Goal: Task Accomplishment & Management: Manage account settings

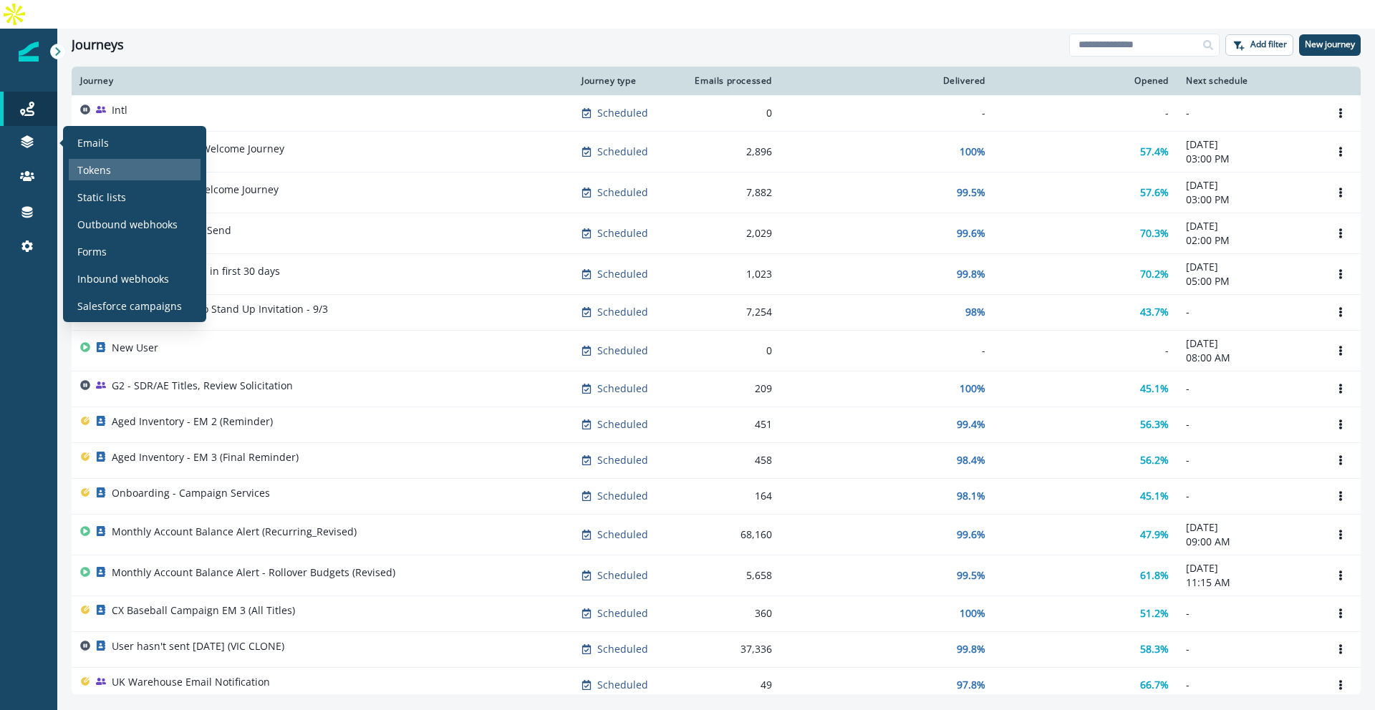
click at [84, 163] on p "Tokens" at bounding box center [94, 170] width 34 height 15
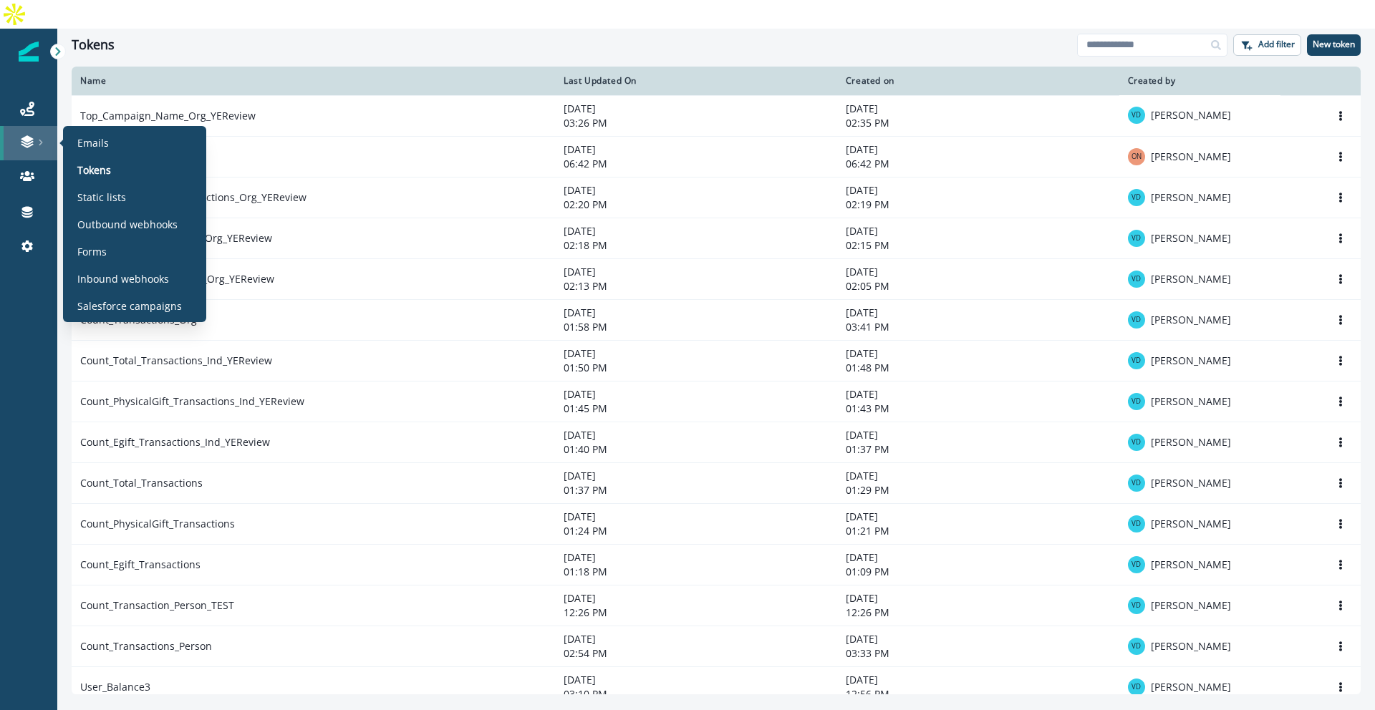
click at [29, 126] on link at bounding box center [28, 143] width 57 height 34
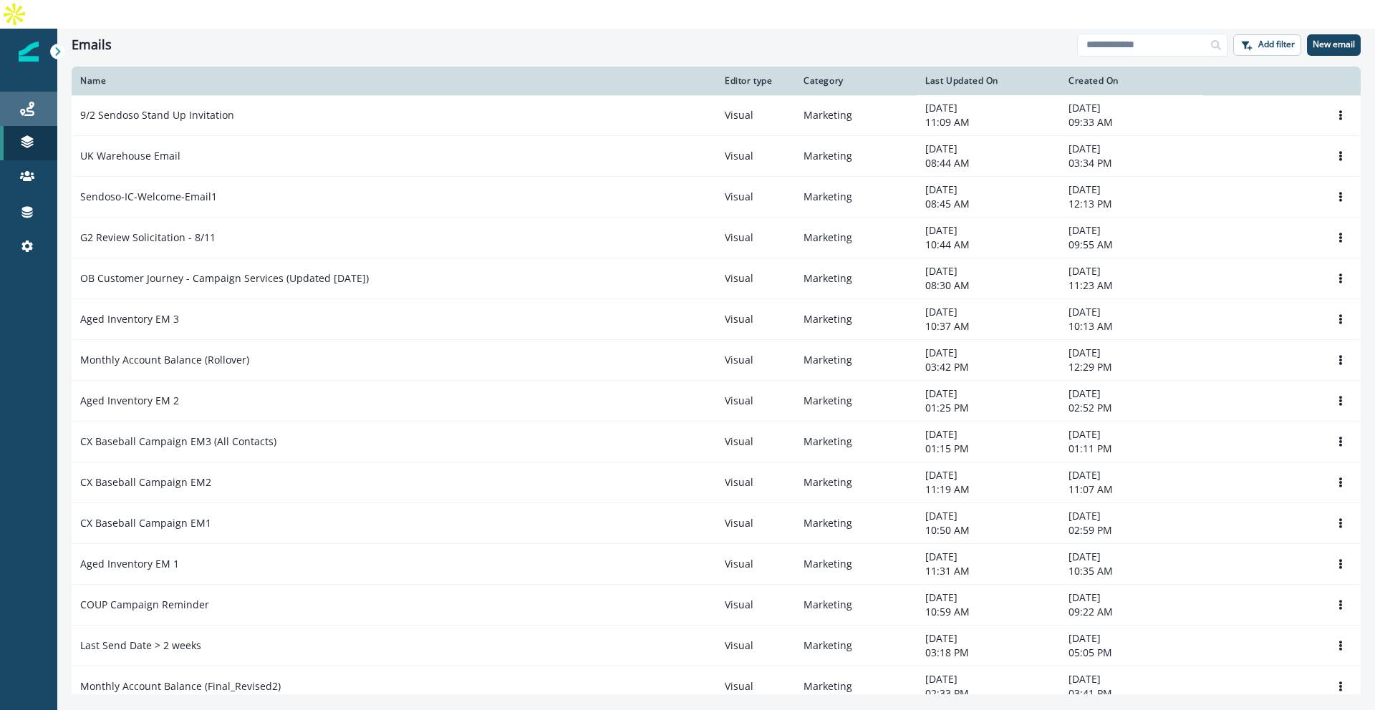
click at [32, 92] on link "Journeys" at bounding box center [28, 109] width 57 height 34
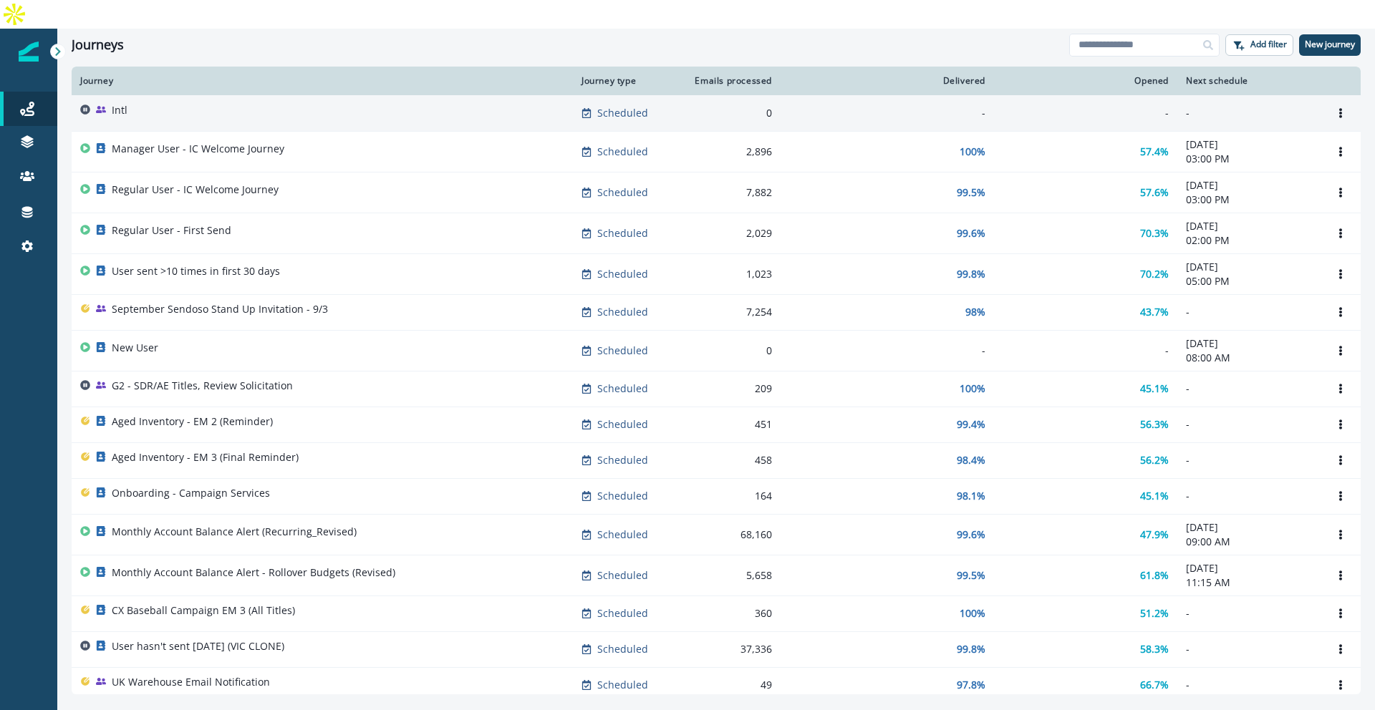
click at [117, 103] on p "Intl" at bounding box center [120, 110] width 16 height 14
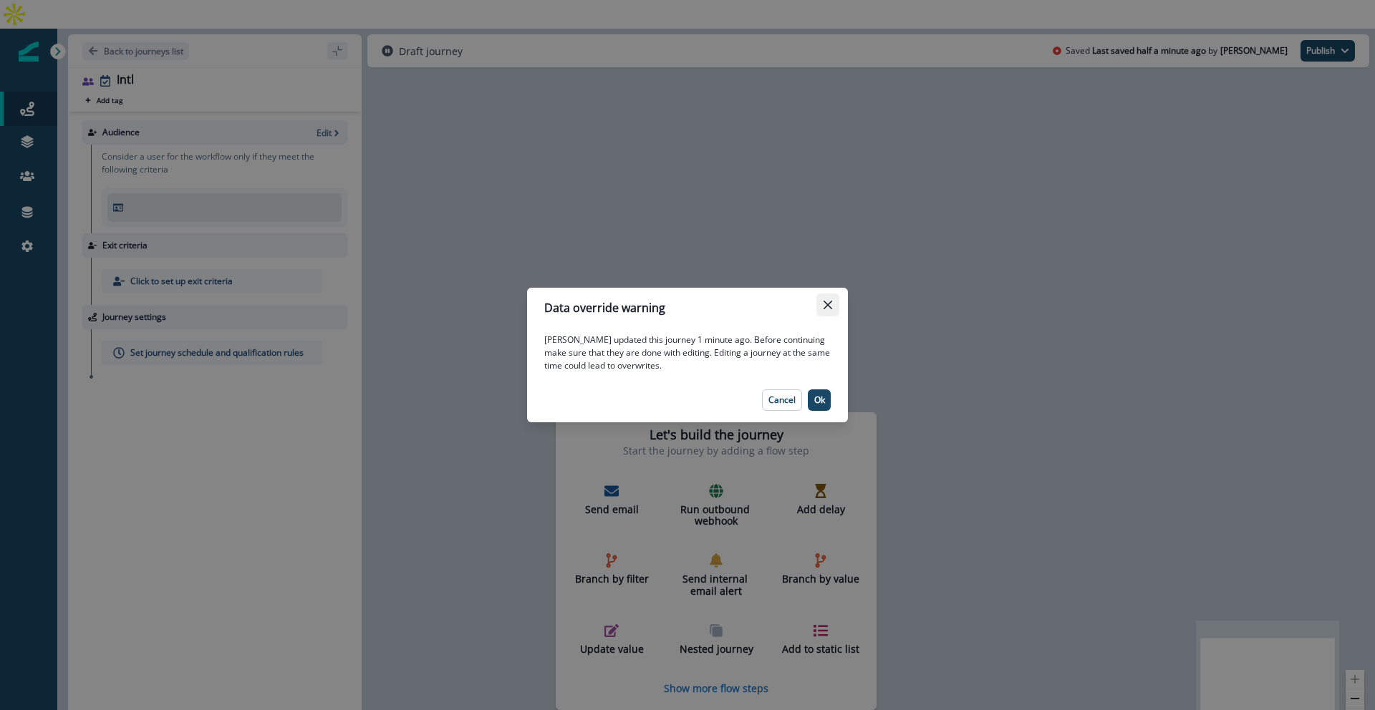
click at [828, 306] on icon "Close" at bounding box center [827, 305] width 9 height 9
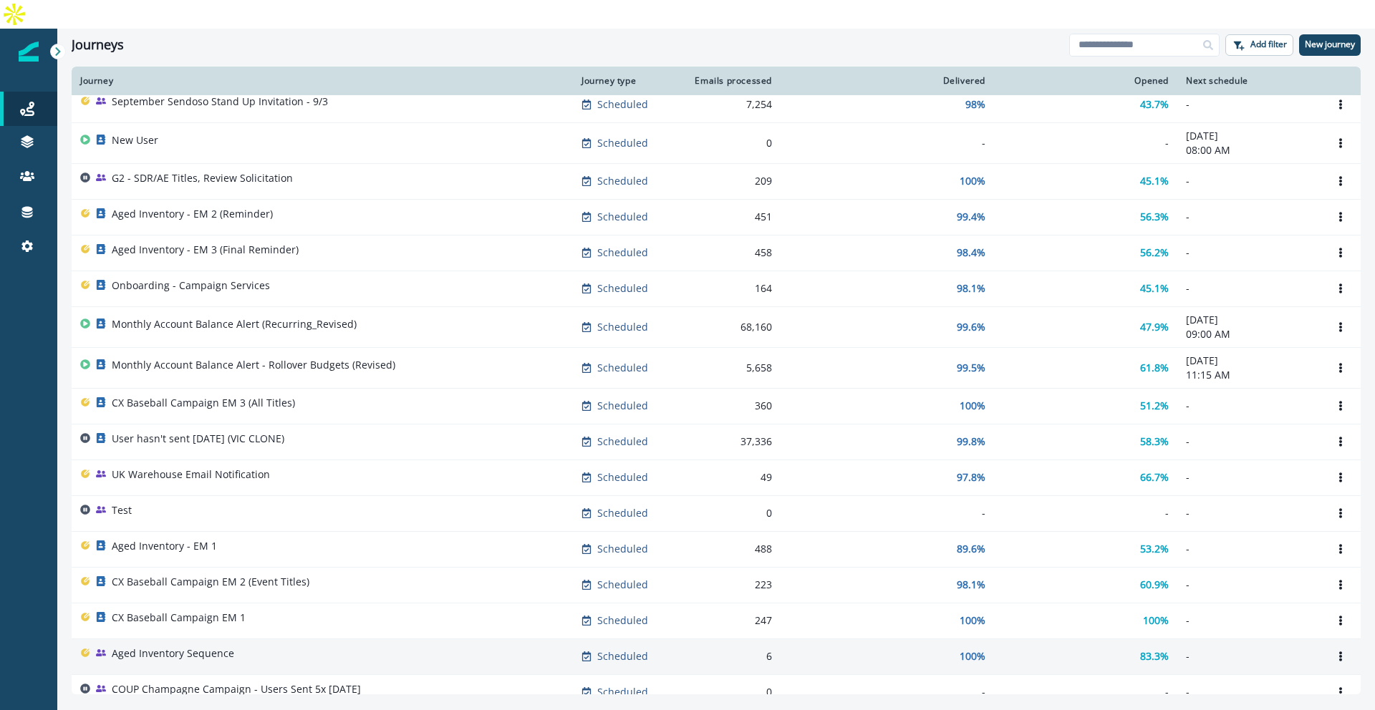
scroll to position [511, 0]
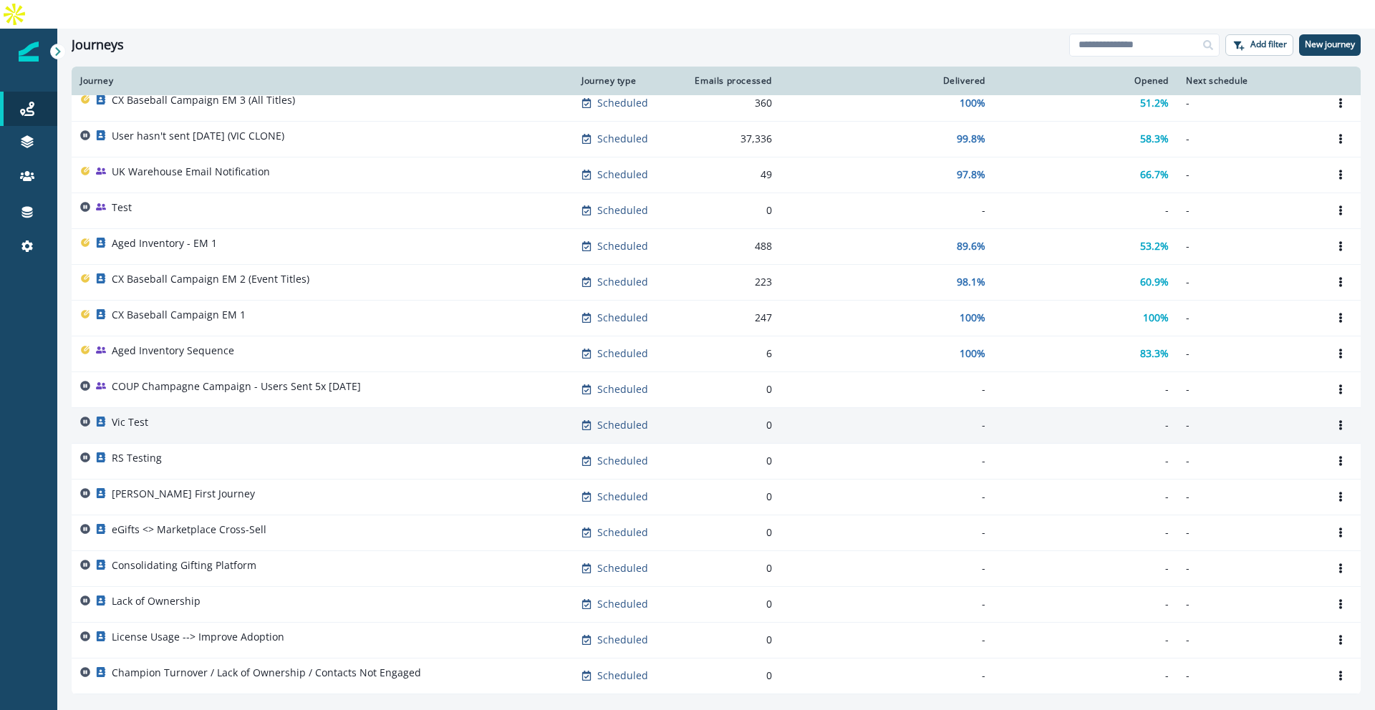
click at [113, 415] on p "Vic Test" at bounding box center [130, 422] width 37 height 14
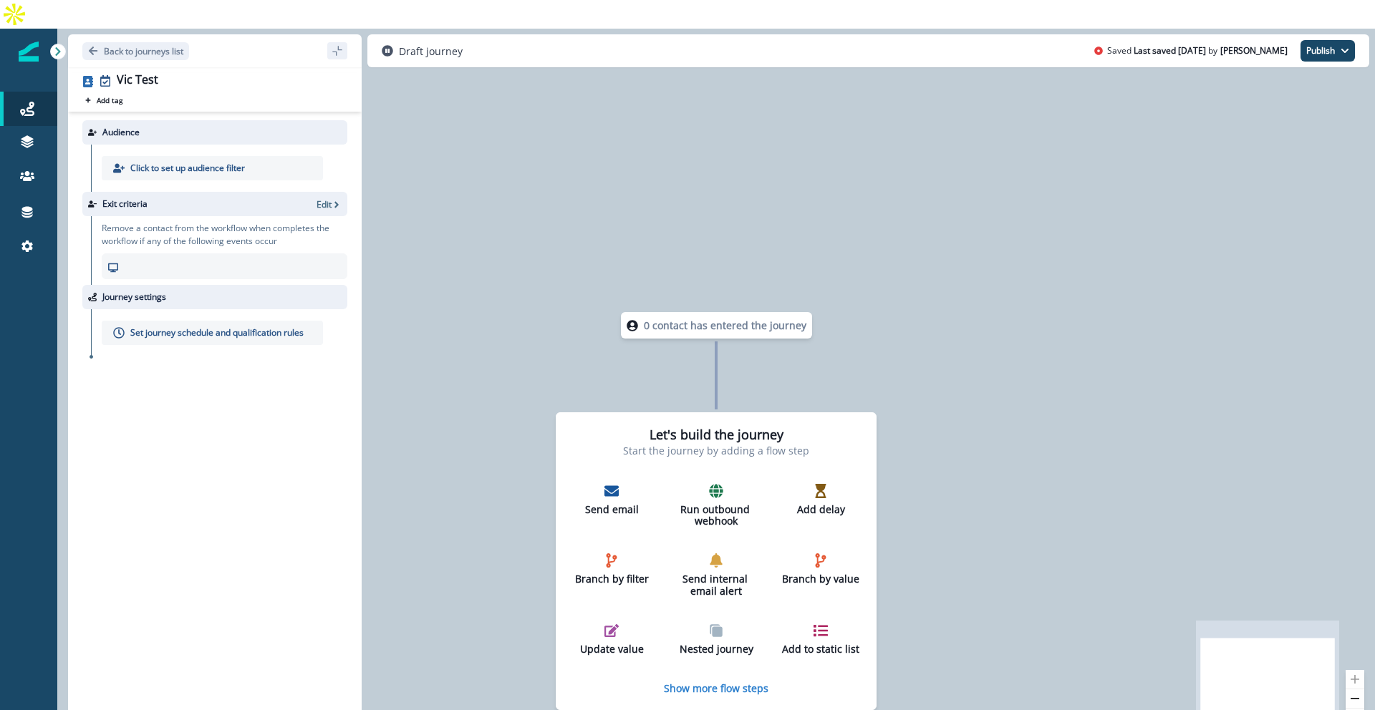
click at [183, 162] on p "Click to set up audience filter" at bounding box center [187, 168] width 115 height 13
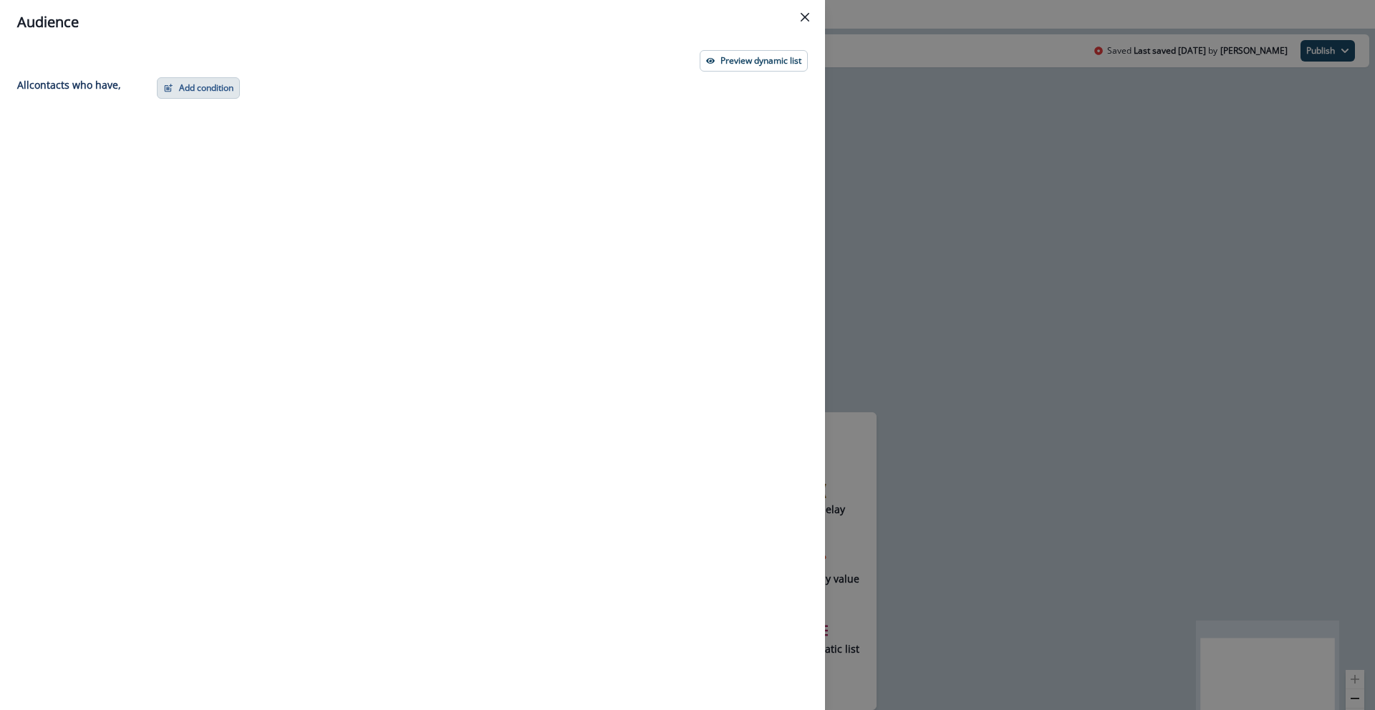
click at [202, 93] on button "Add condition" at bounding box center [198, 87] width 83 height 21
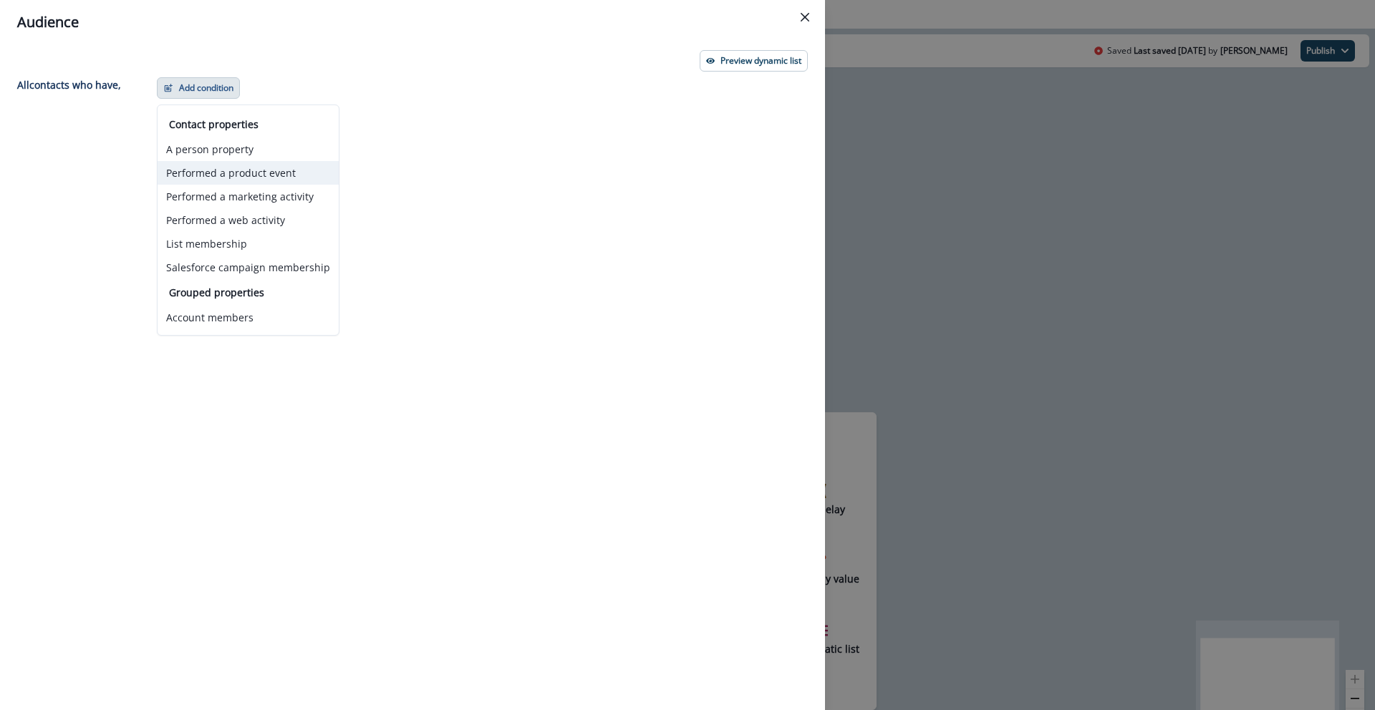
click at [245, 177] on button "Performed a product event" at bounding box center [248, 173] width 181 height 24
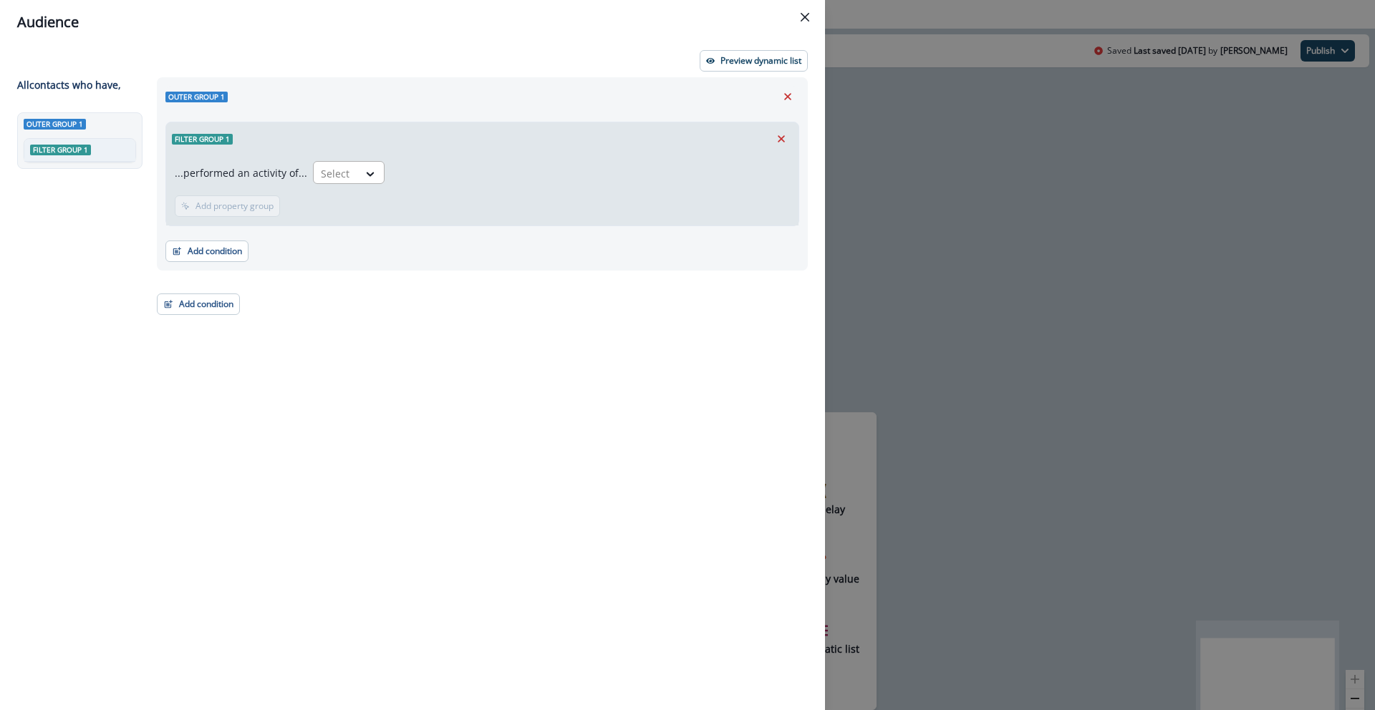
click at [334, 167] on div at bounding box center [336, 174] width 30 height 18
click at [342, 195] on div "TRANSACTIONS" at bounding box center [355, 206] width 92 height 26
click at [416, 209] on p "Add property group" at bounding box center [421, 206] width 78 height 10
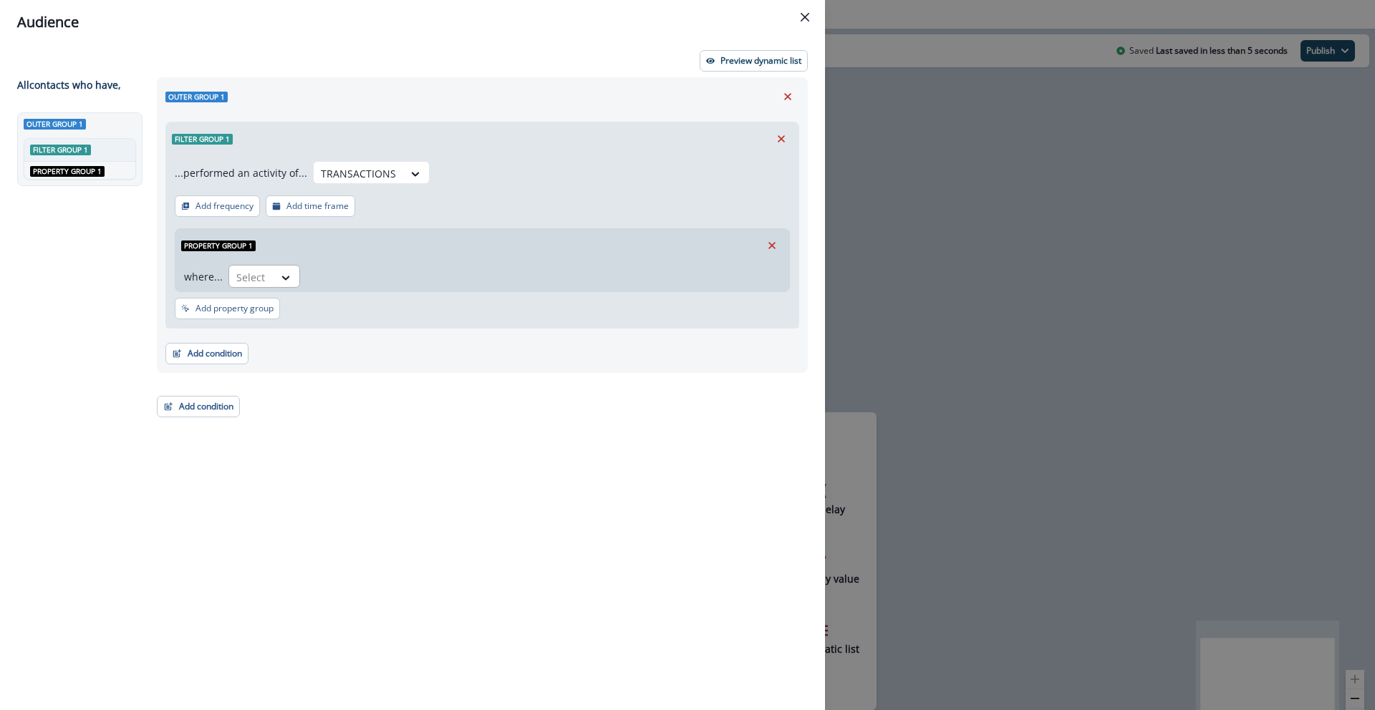
drag, startPoint x: 275, startPoint y: 277, endPoint x: 264, endPoint y: 279, distance: 11.7
click at [275, 277] on div at bounding box center [286, 278] width 24 height 14
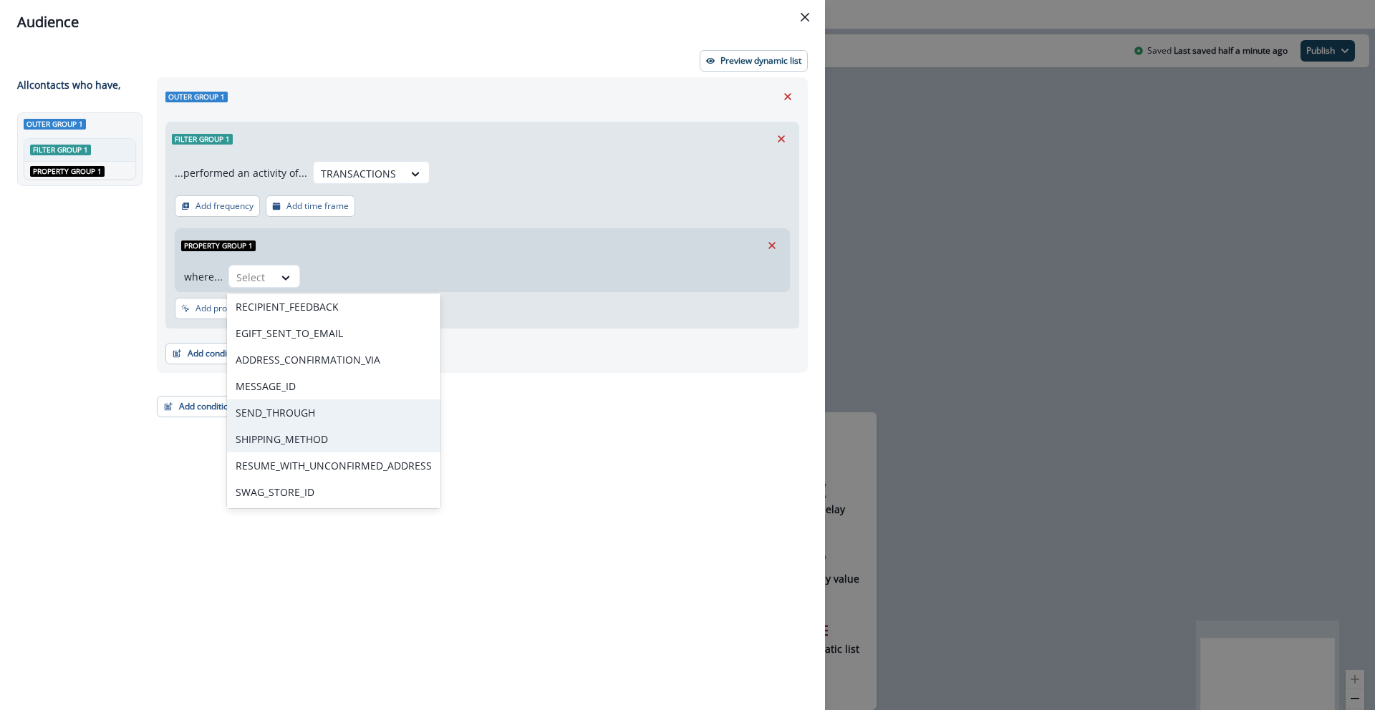
scroll to position [165, 0]
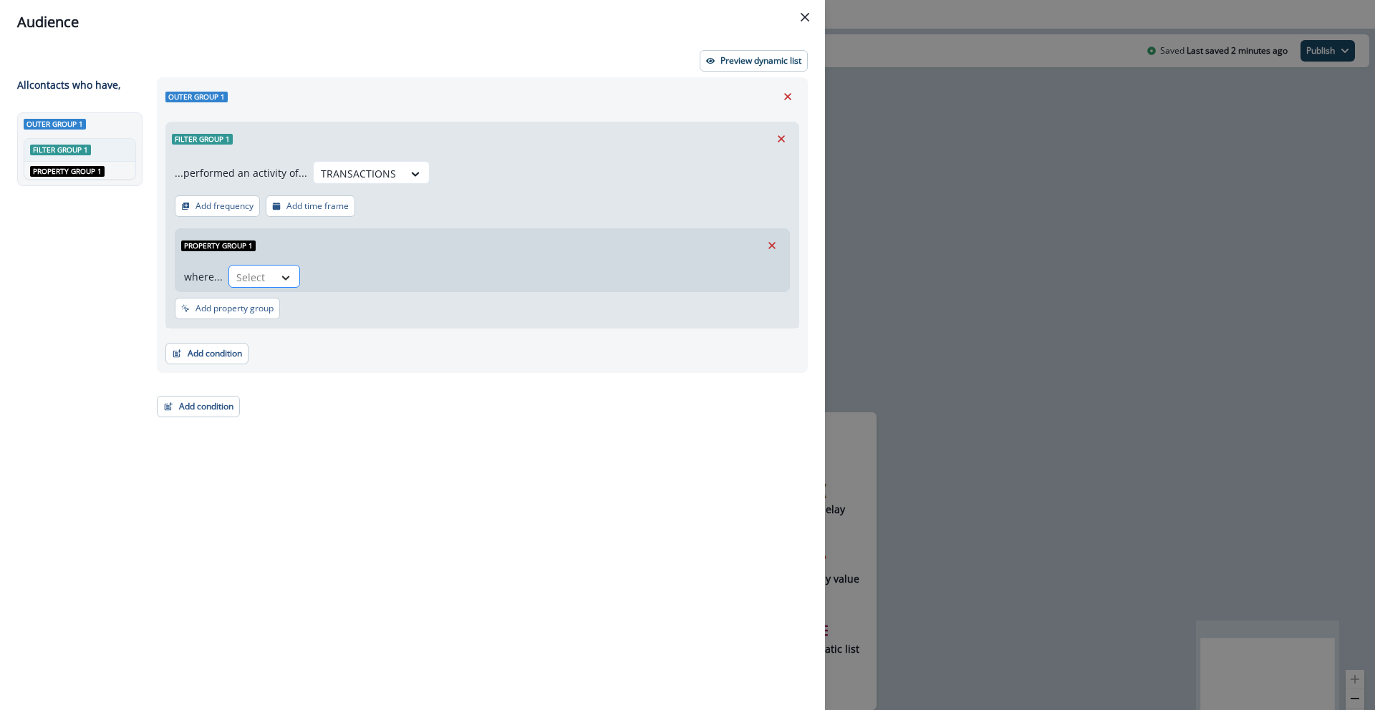
click at [286, 274] on icon at bounding box center [285, 278] width 13 height 14
type input "****"
click at [294, 311] on div "SHIPPING_METHOD" at bounding box center [282, 309] width 110 height 26
click at [369, 273] on div "Select" at bounding box center [391, 278] width 44 height 24
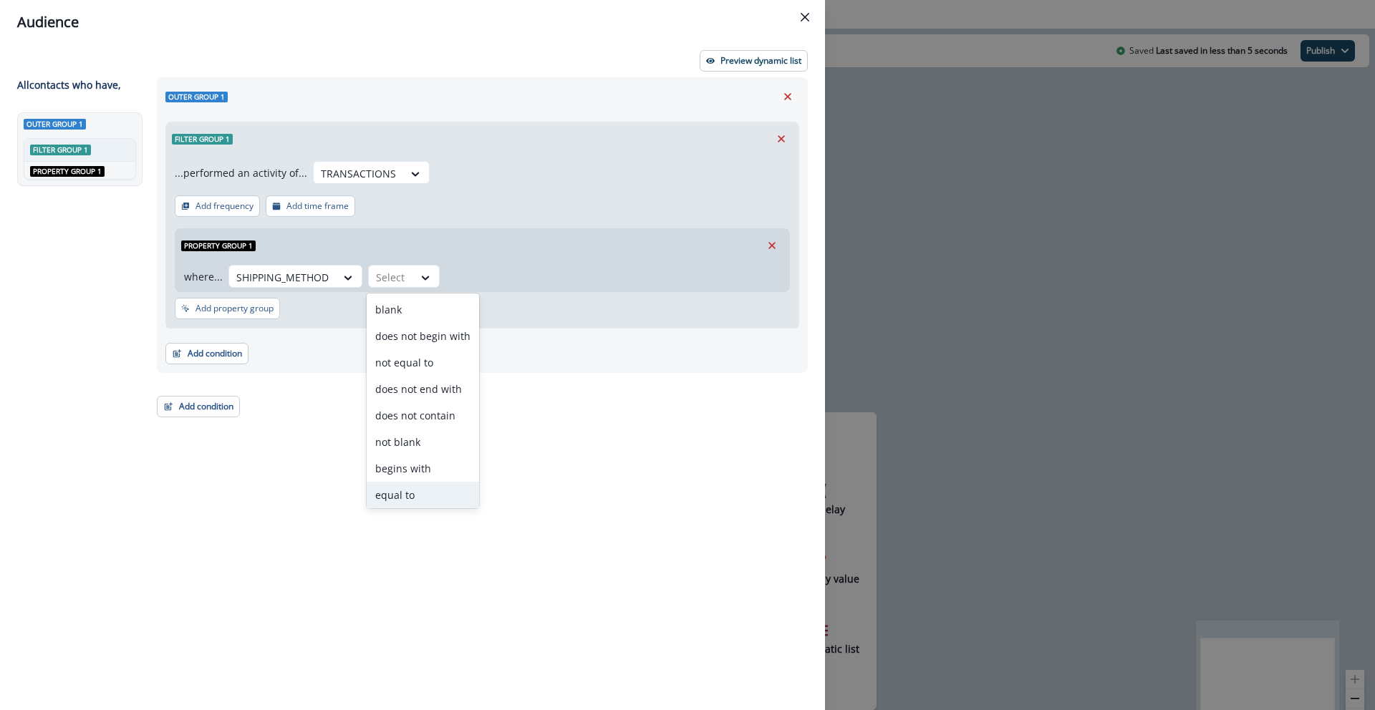
scroll to position [56, 0]
click at [448, 468] on div "ends with" at bounding box center [423, 466] width 112 height 26
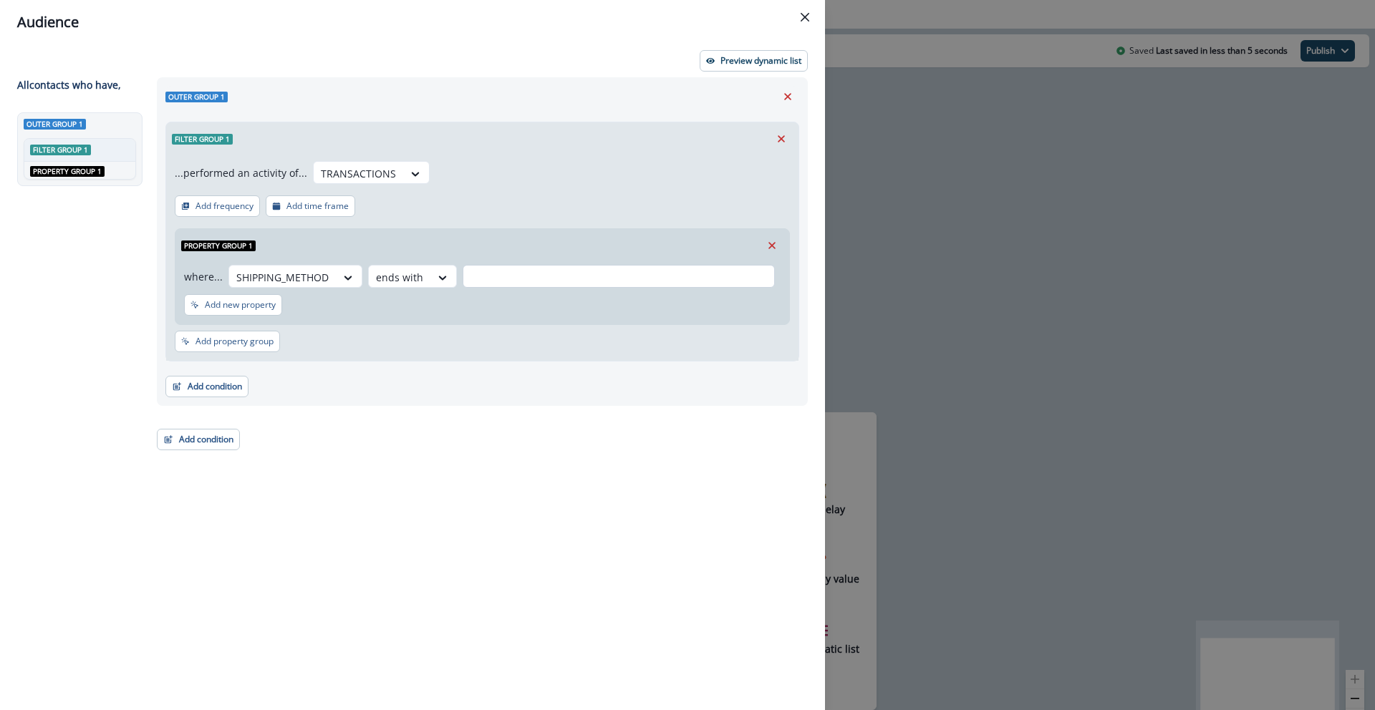
drag, startPoint x: 503, startPoint y: 281, endPoint x: 481, endPoint y: 279, distance: 22.3
click at [503, 281] on input "text" at bounding box center [619, 276] width 312 height 23
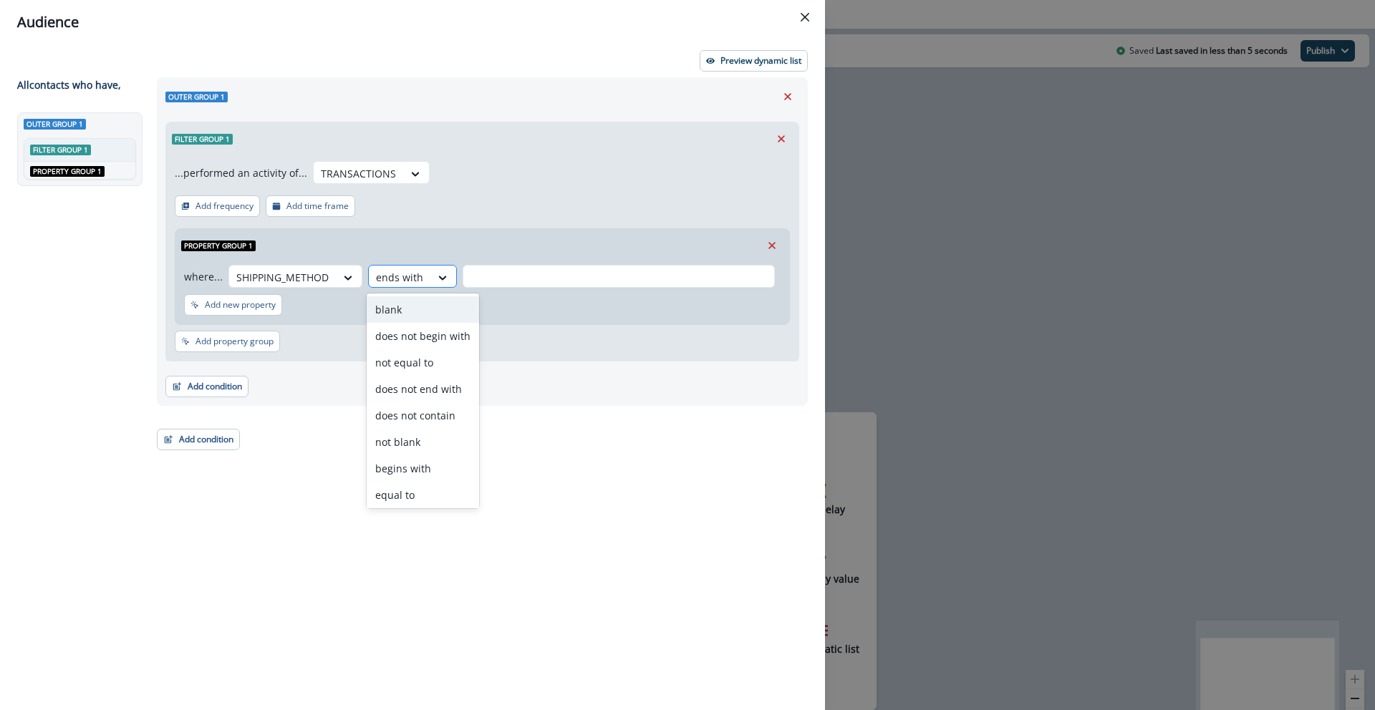
click at [420, 274] on div "ends with" at bounding box center [400, 278] width 62 height 24
click at [425, 488] on div "contains" at bounding box center [423, 492] width 112 height 26
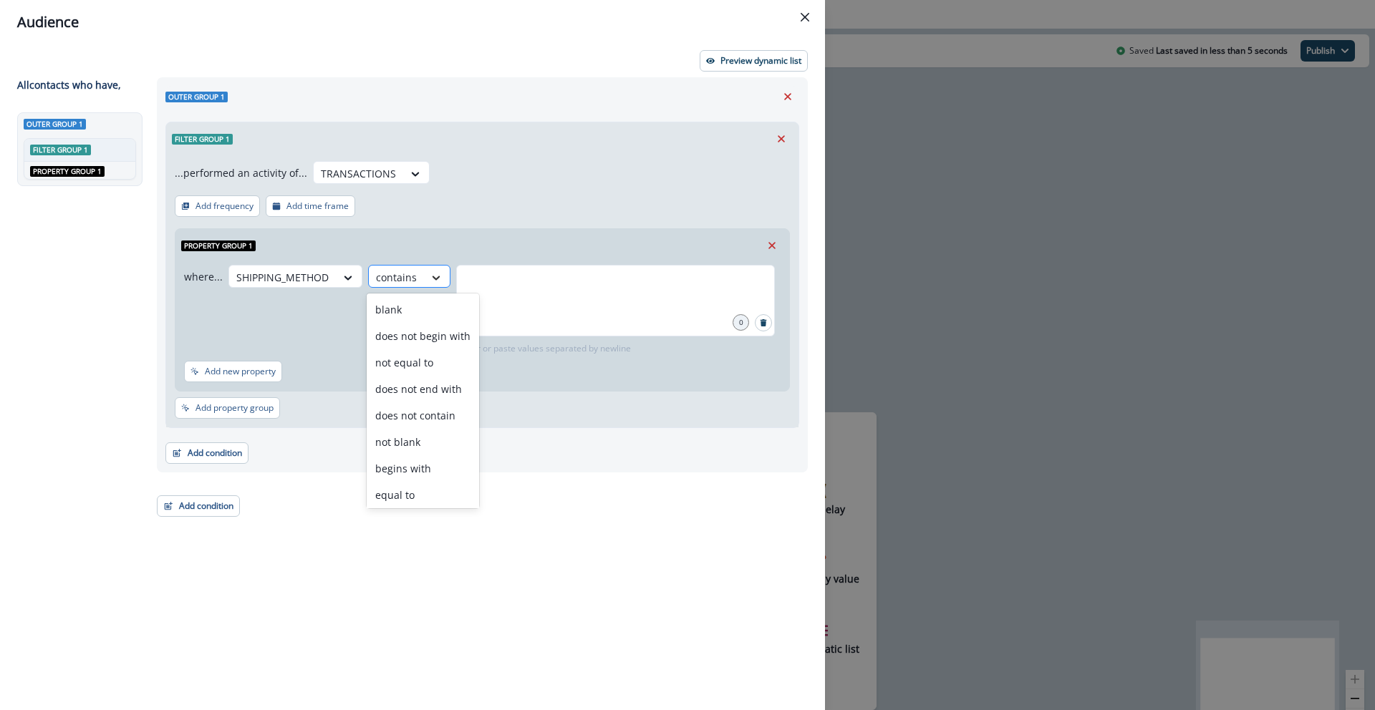
click at [430, 277] on icon at bounding box center [436, 278] width 13 height 14
click at [423, 441] on div "not blank" at bounding box center [423, 442] width 112 height 26
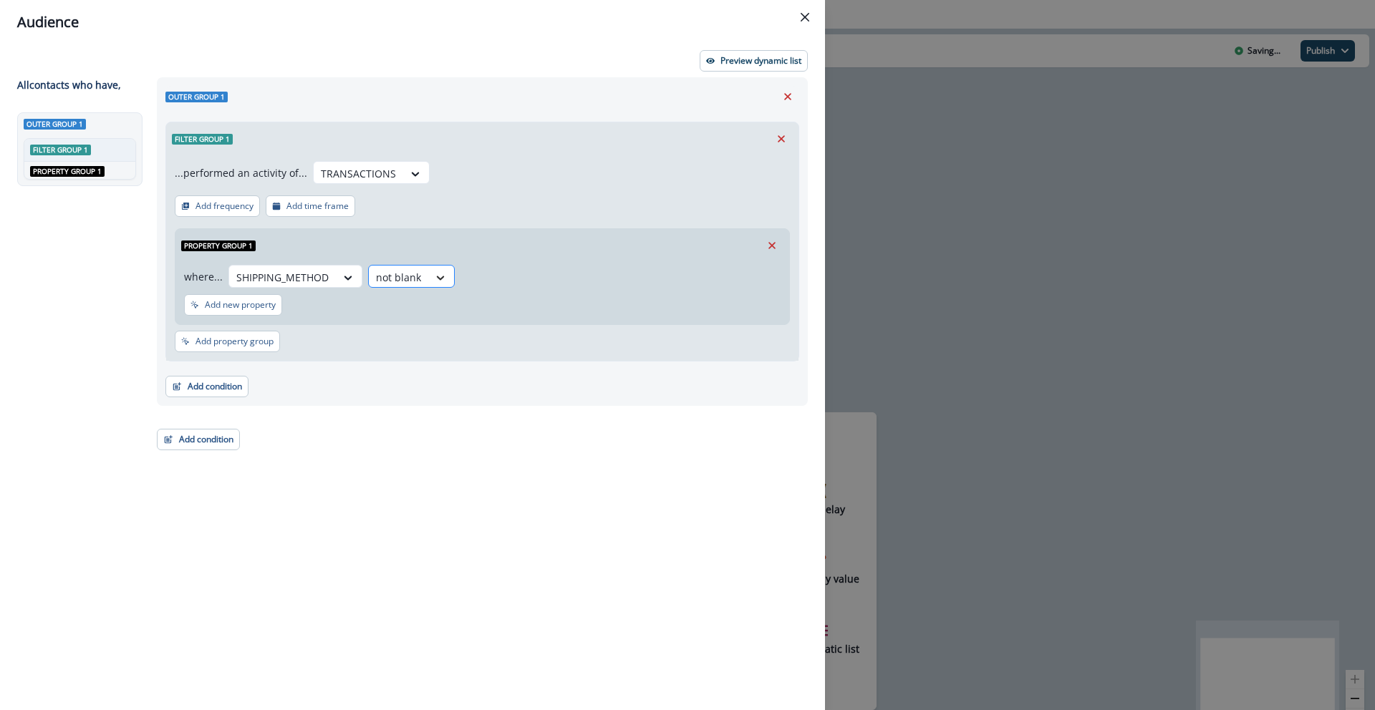
click at [428, 281] on div at bounding box center [440, 278] width 24 height 14
click at [337, 350] on div "...performed an activity of... TRANSACTIONS Add frequency Add time frame Proper…" at bounding box center [482, 258] width 632 height 206
click at [331, 167] on div at bounding box center [358, 174] width 75 height 18
click at [781, 137] on icon "Remove" at bounding box center [781, 138] width 7 height 7
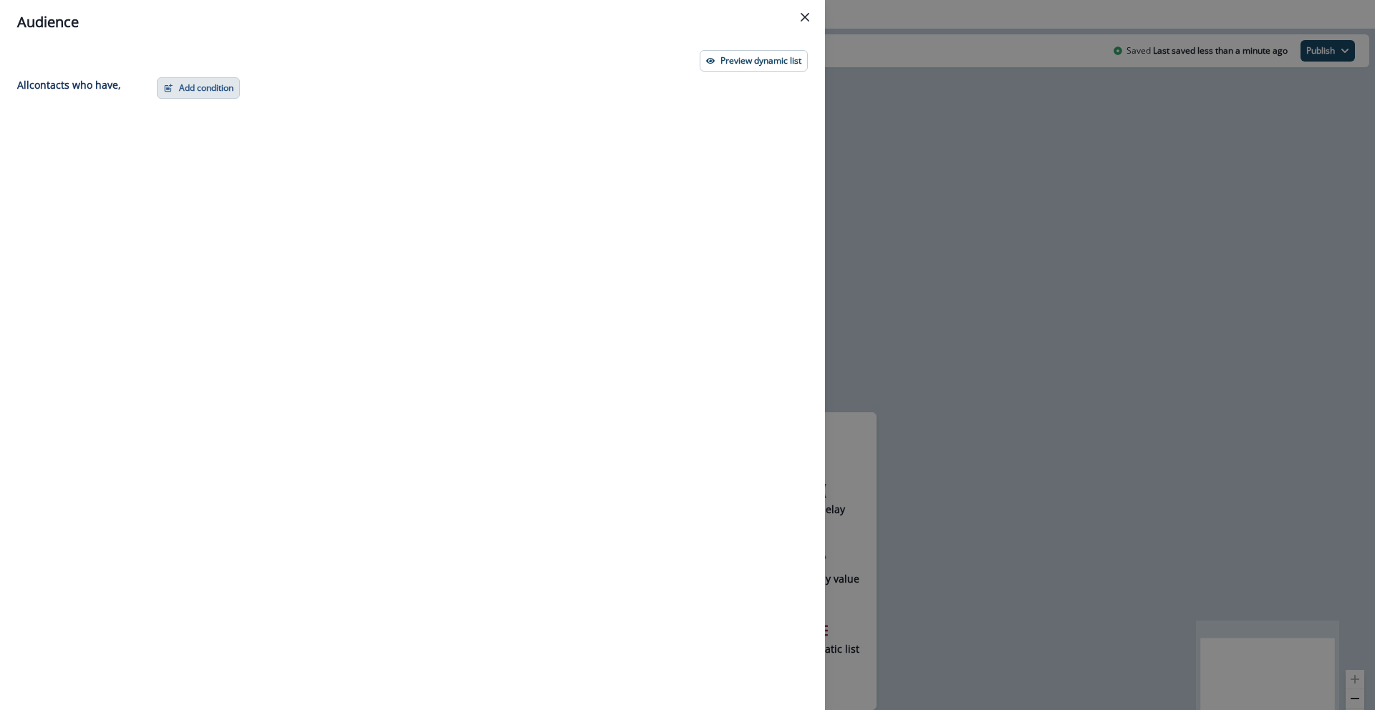
click at [202, 93] on button "Add condition" at bounding box center [198, 87] width 83 height 21
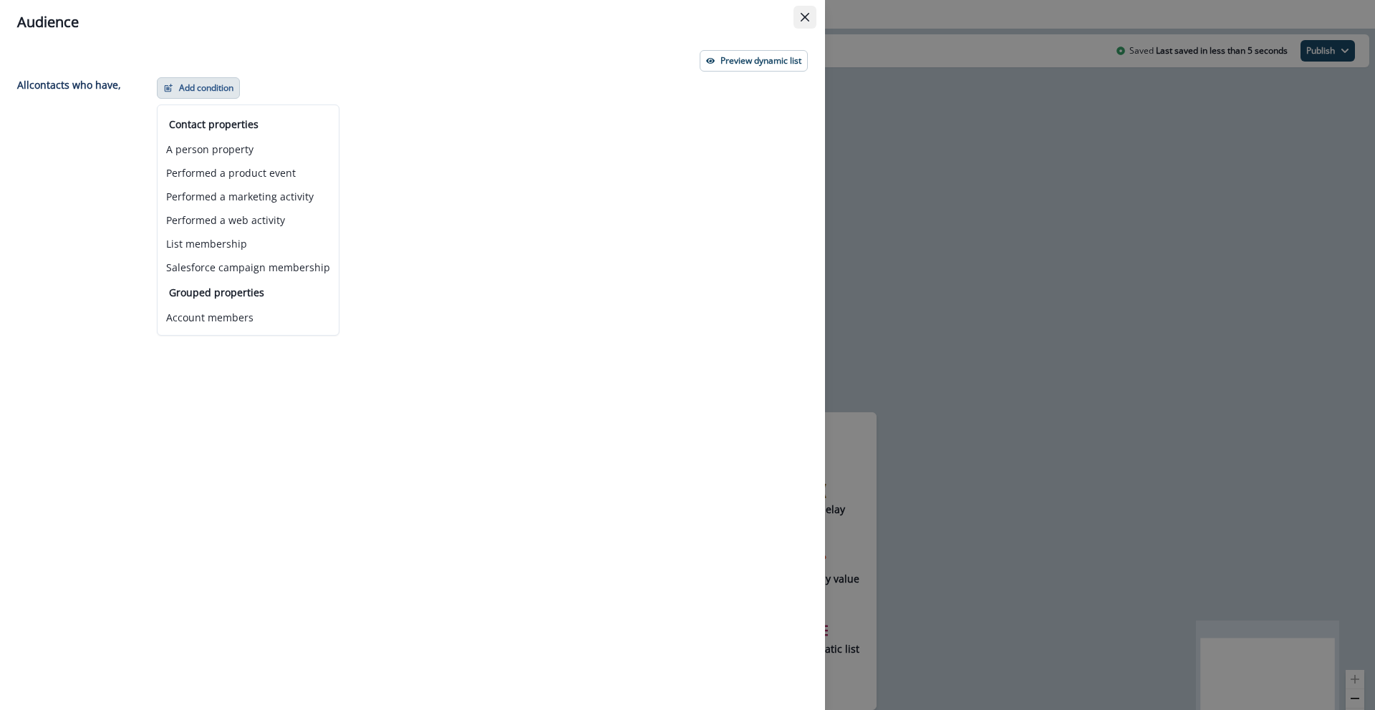
click at [799, 23] on button "Close" at bounding box center [804, 17] width 23 height 23
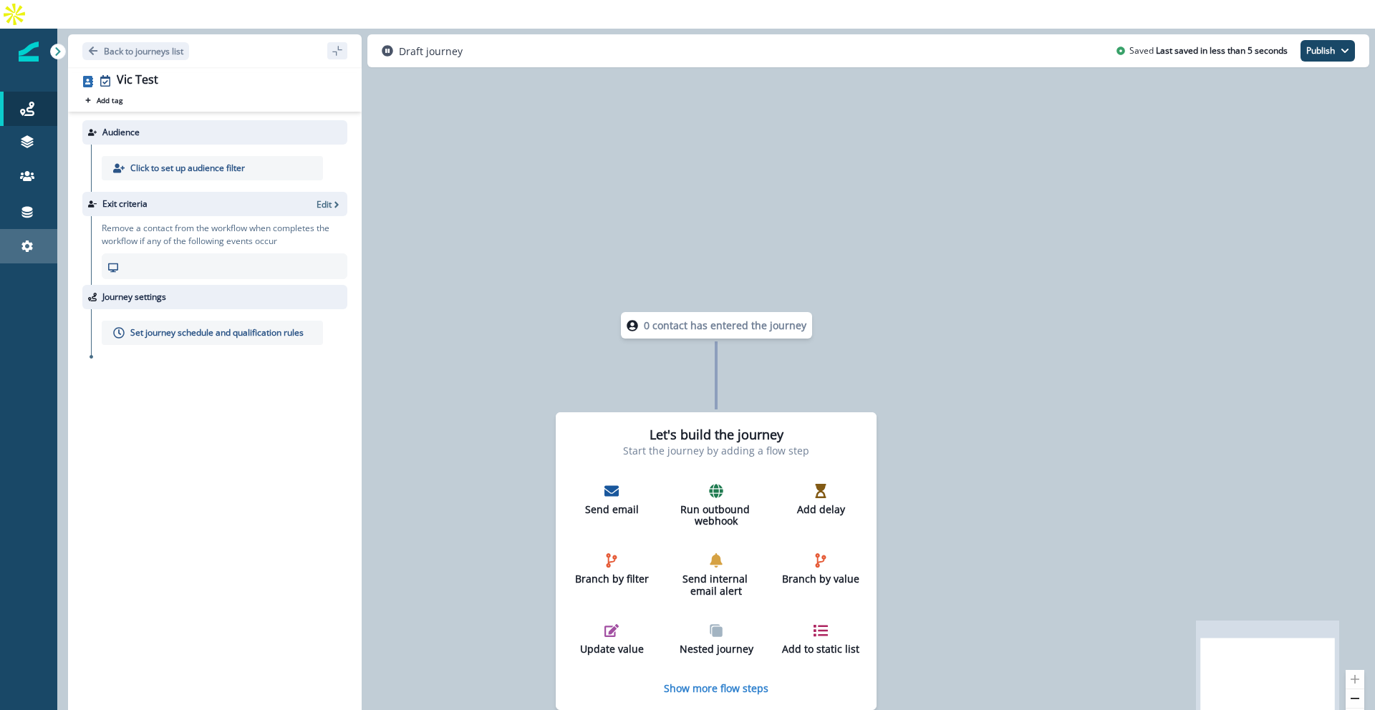
click at [35, 238] on div "Settings" at bounding box center [29, 246] width 46 height 17
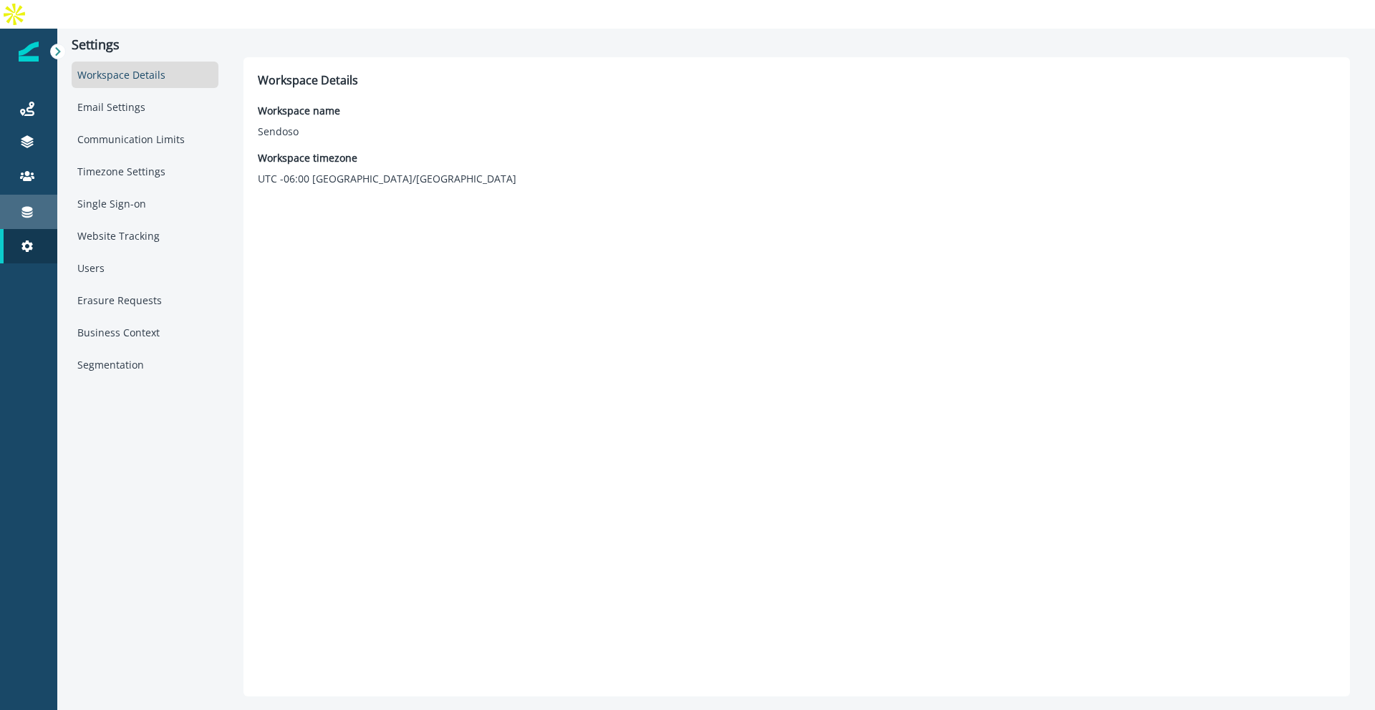
click at [34, 203] on div "Connections" at bounding box center [29, 211] width 46 height 17
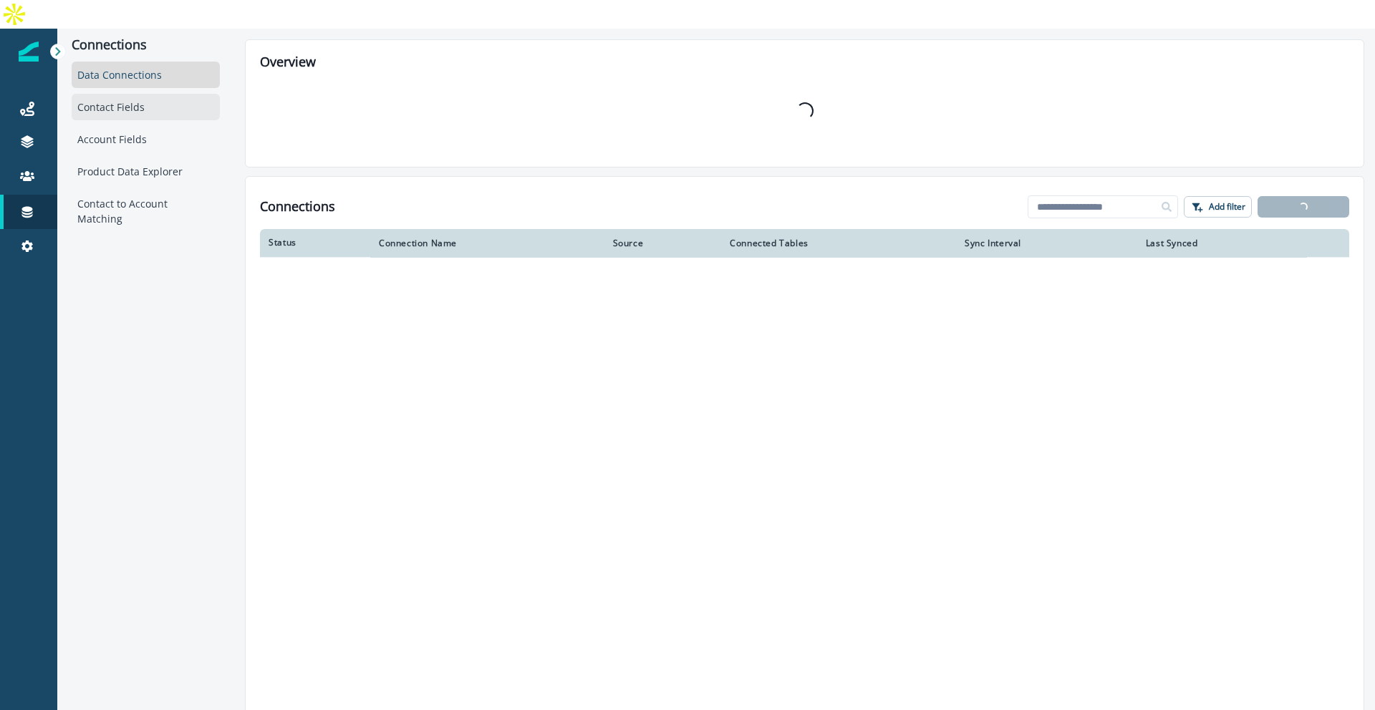
click at [135, 94] on div "Contact Fields" at bounding box center [146, 107] width 148 height 26
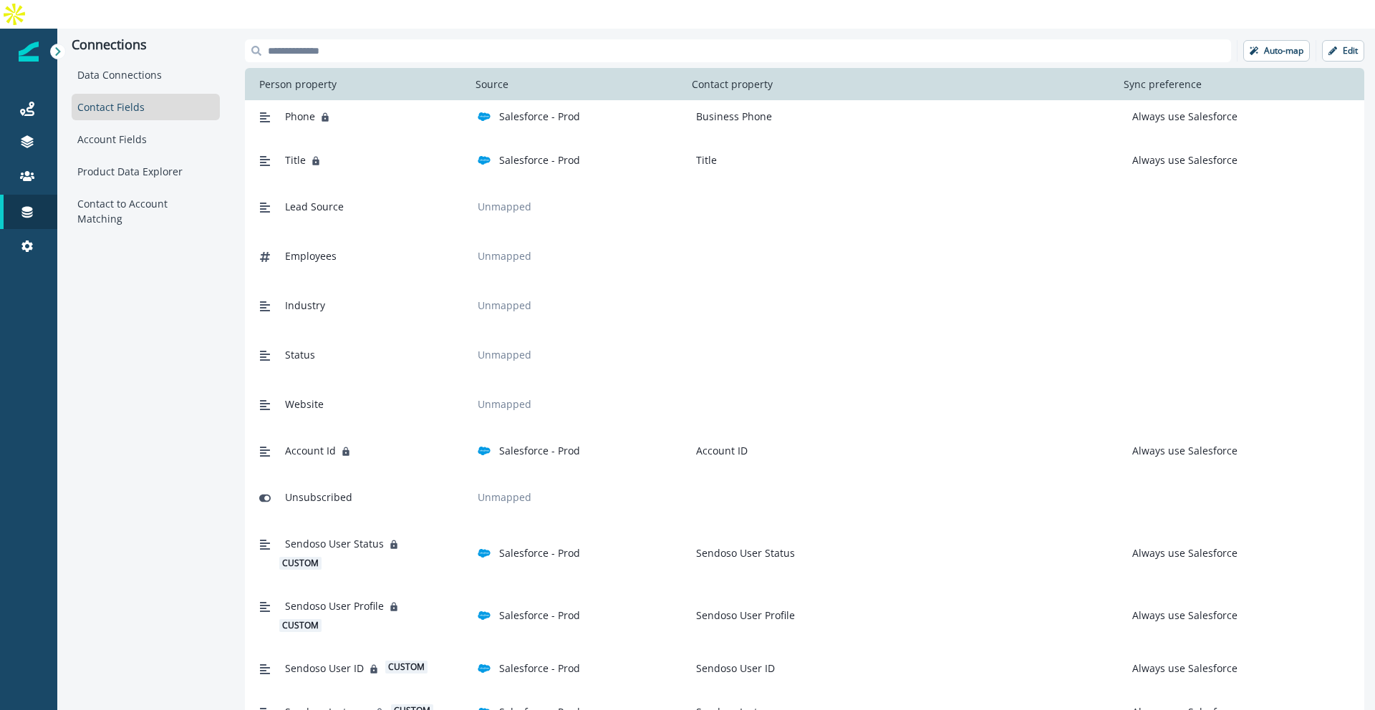
scroll to position [639, 0]
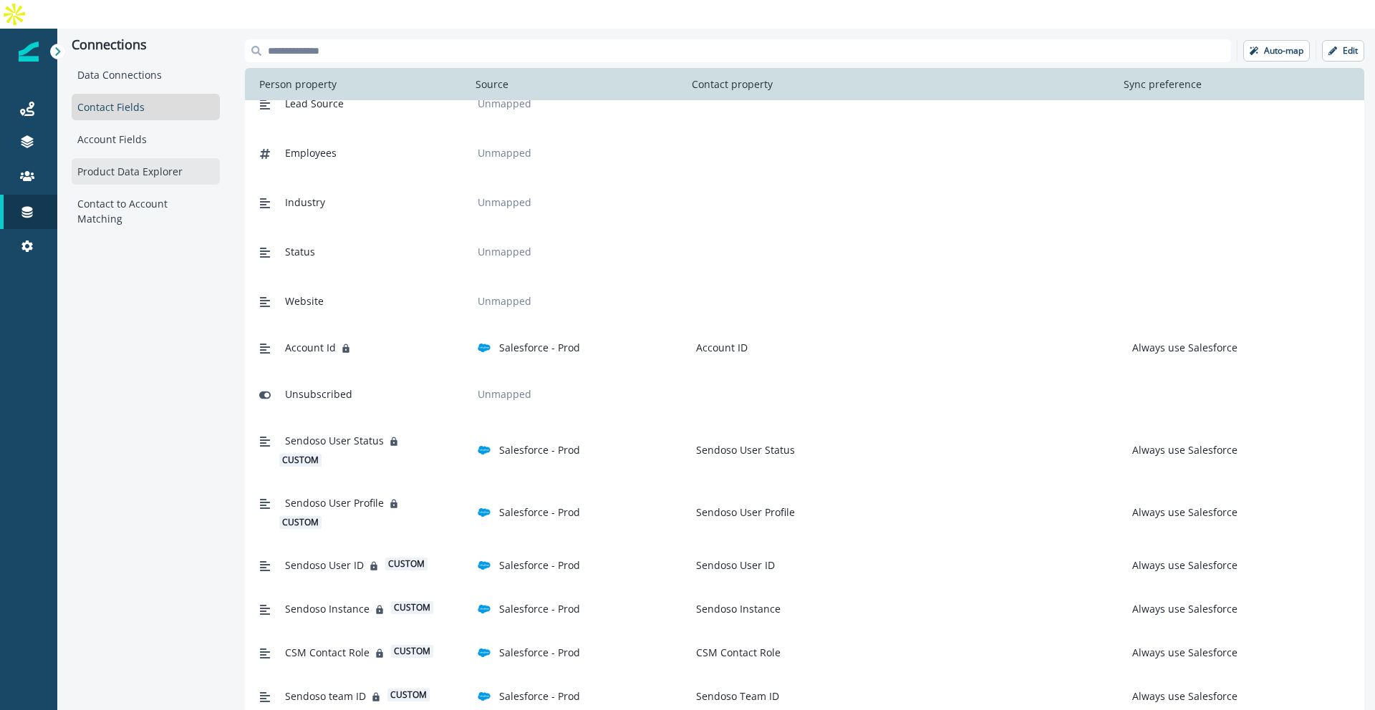
click at [112, 158] on div "Product Data Explorer" at bounding box center [146, 171] width 148 height 26
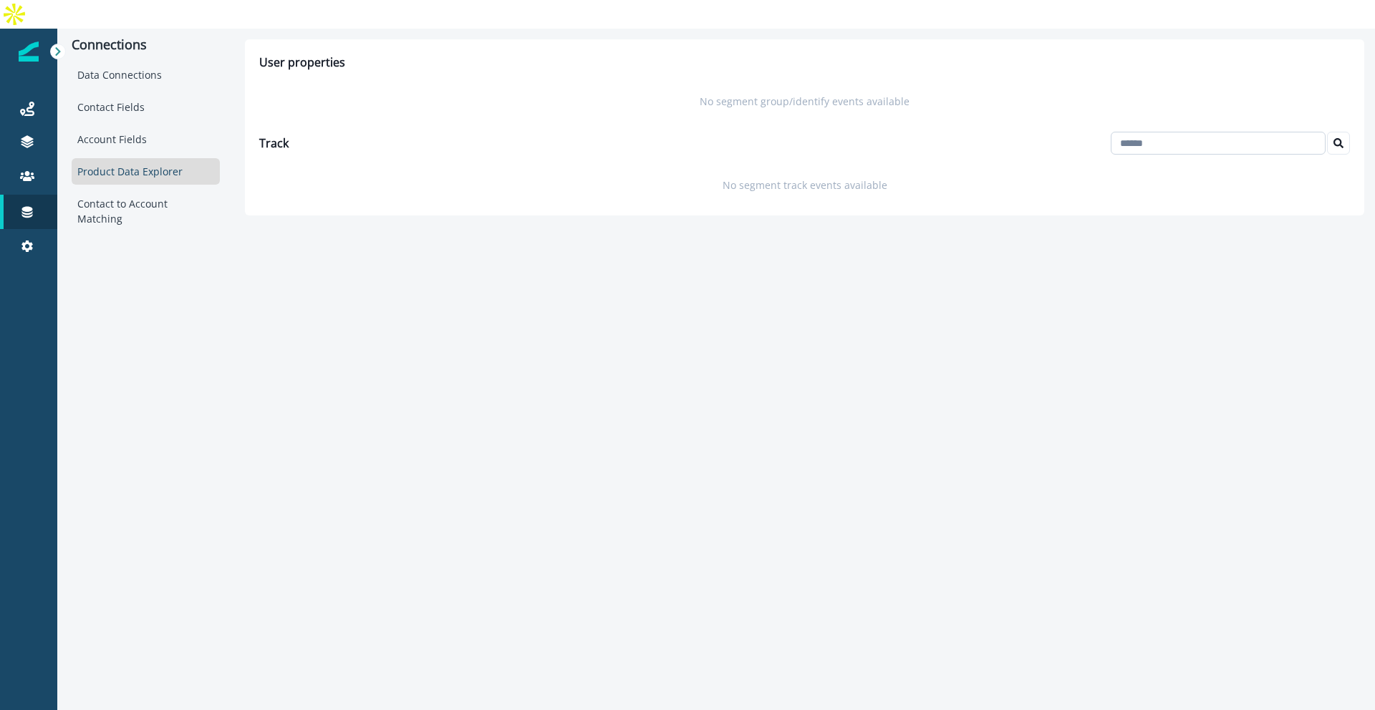
click at [1137, 132] on input at bounding box center [1218, 143] width 215 height 23
type input "**********"
click at [169, 190] on div "Contact to Account Matching" at bounding box center [146, 211] width 148 height 42
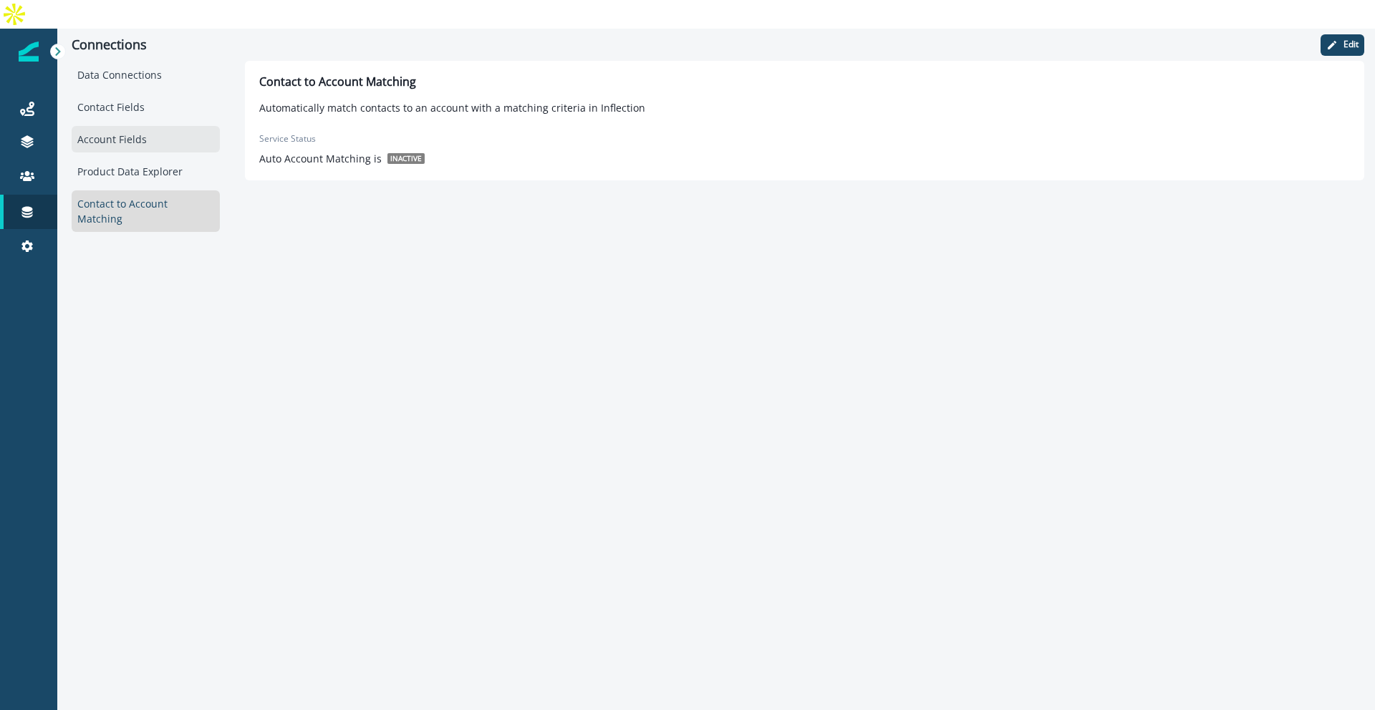
click at [137, 126] on div "Account Fields" at bounding box center [146, 139] width 148 height 26
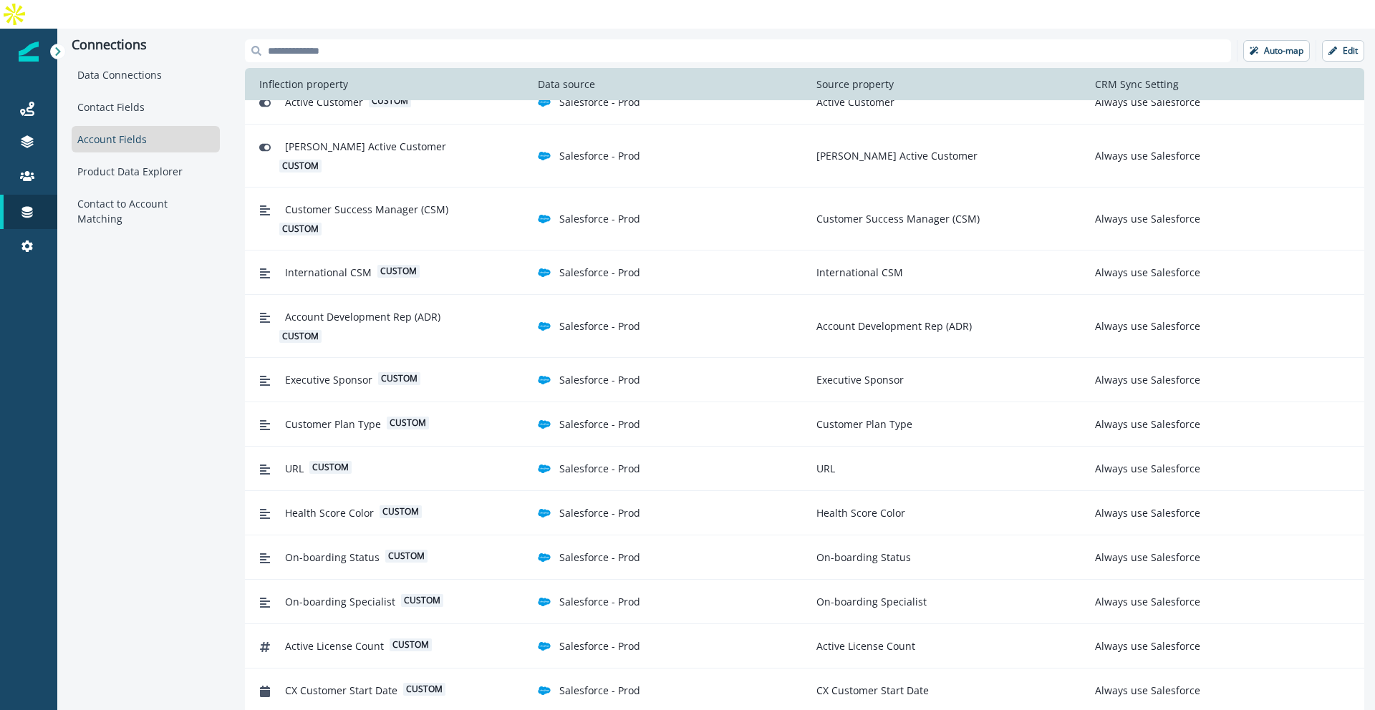
scroll to position [704, 0]
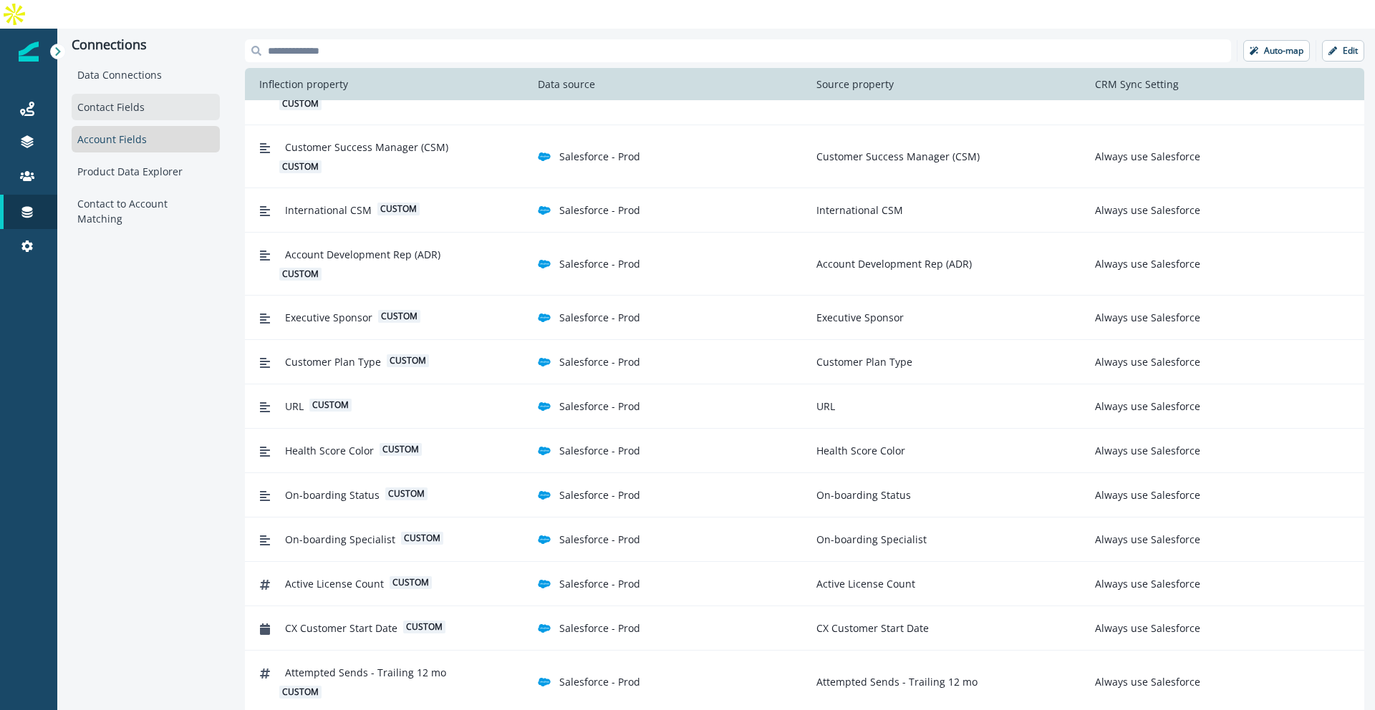
click at [142, 94] on div "Contact Fields" at bounding box center [146, 107] width 148 height 26
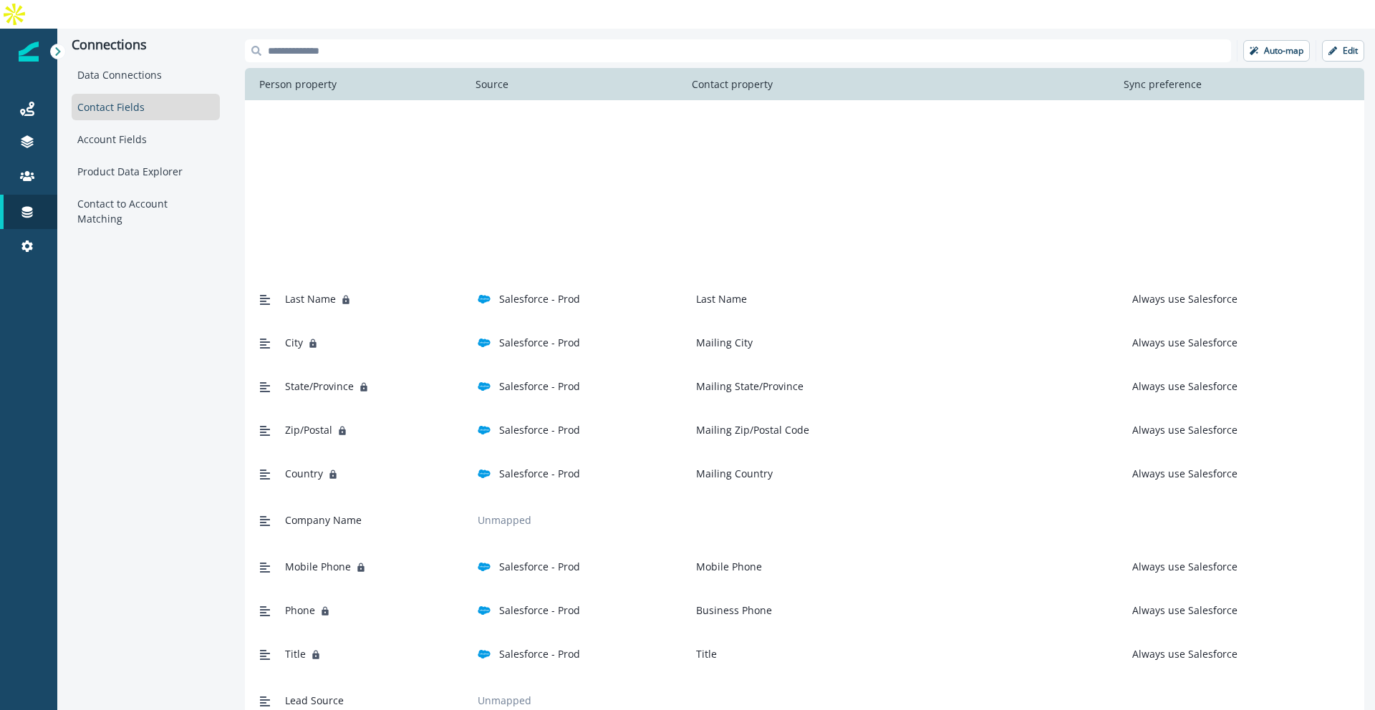
scroll to position [0, 0]
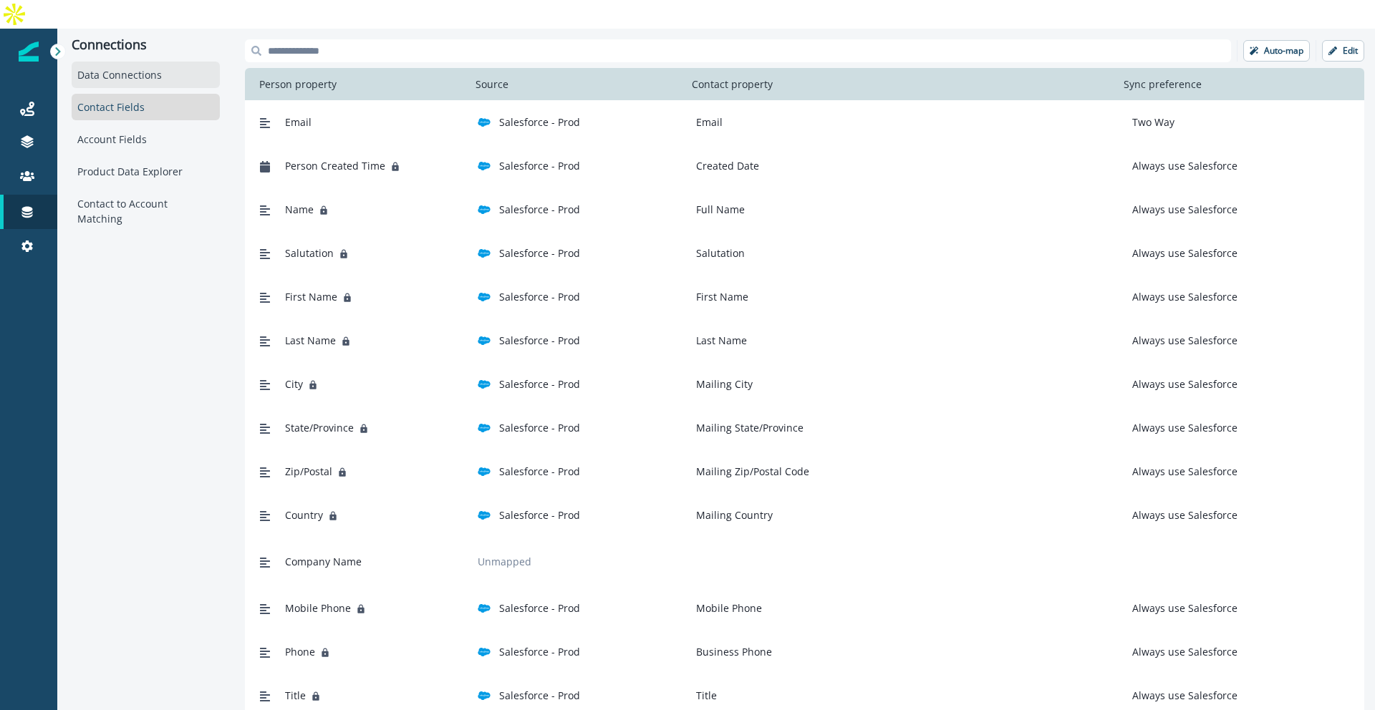
click at [115, 62] on div "Data Connections" at bounding box center [146, 75] width 148 height 26
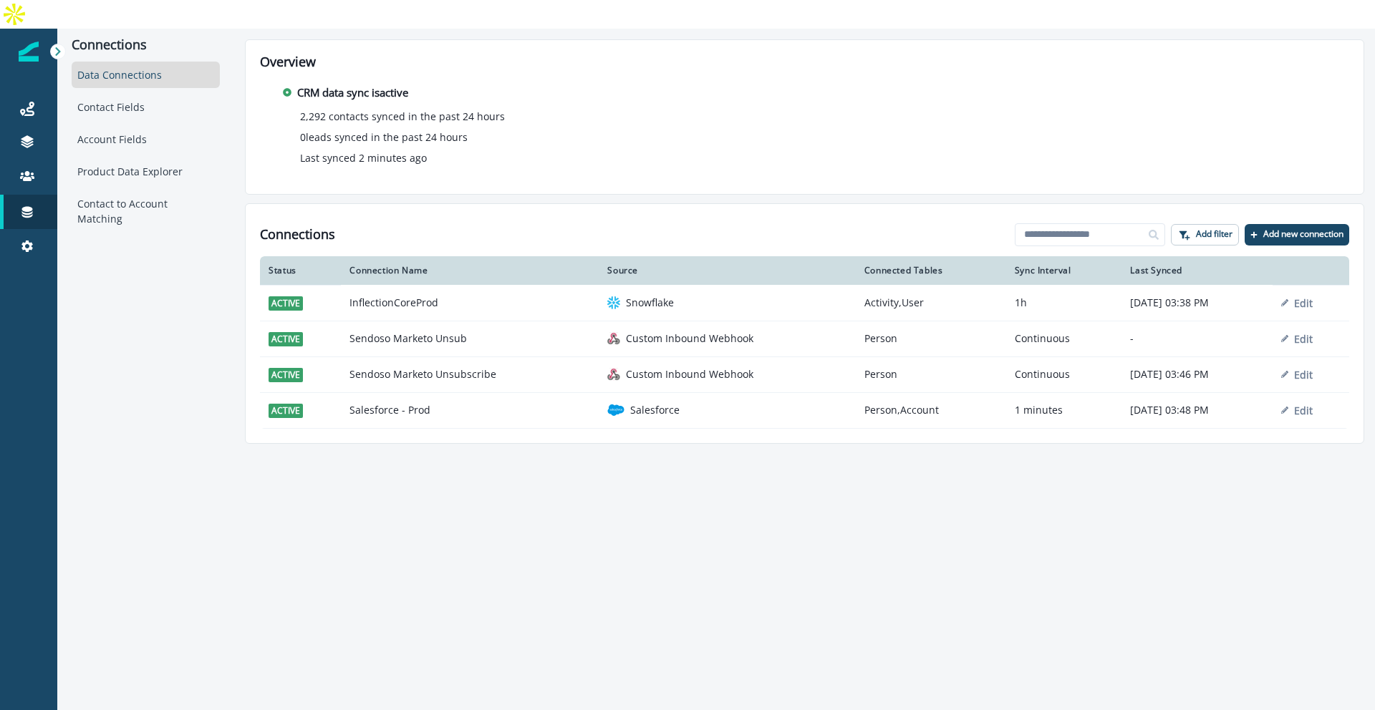
click at [295, 163] on div "Overview CRM data sync is active 2,292 contacts synced in the past 24 hours 0 l…" at bounding box center [804, 116] width 1119 height 155
click at [110, 126] on div "Account Fields" at bounding box center [146, 139] width 148 height 26
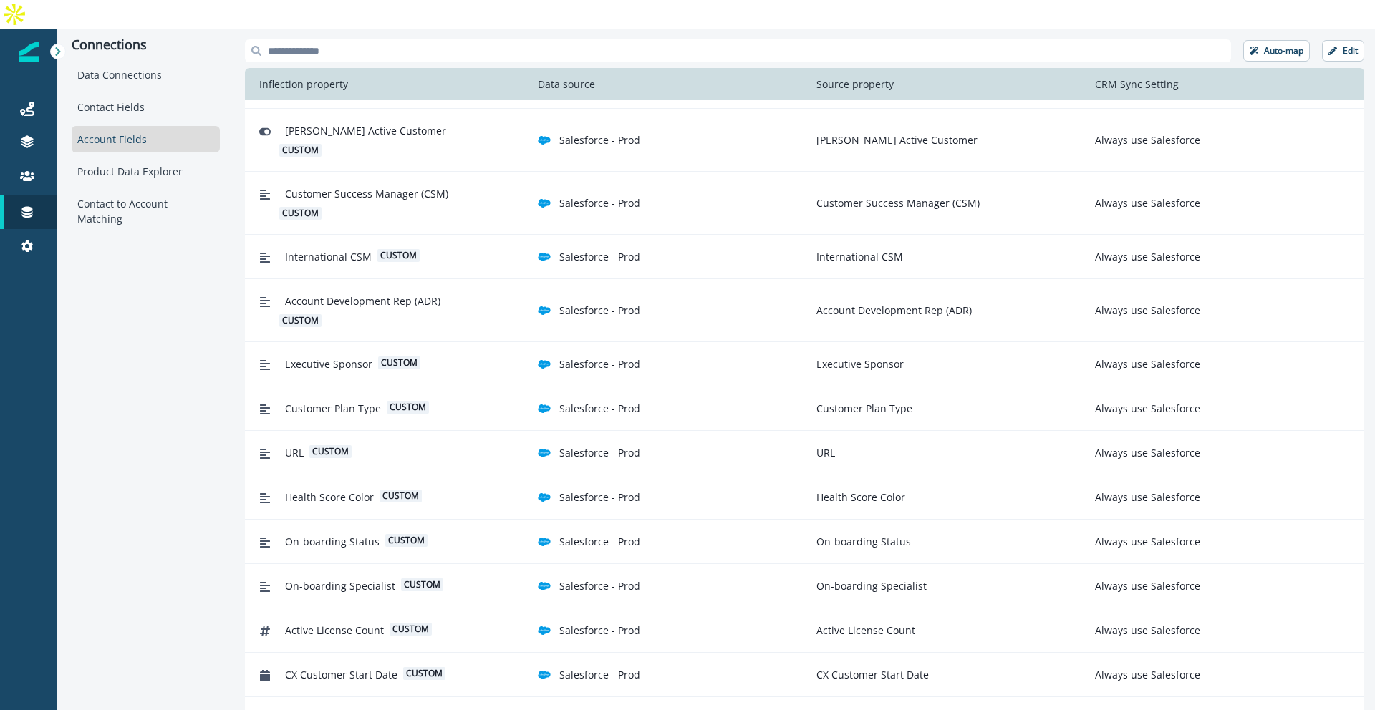
scroll to position [704, 0]
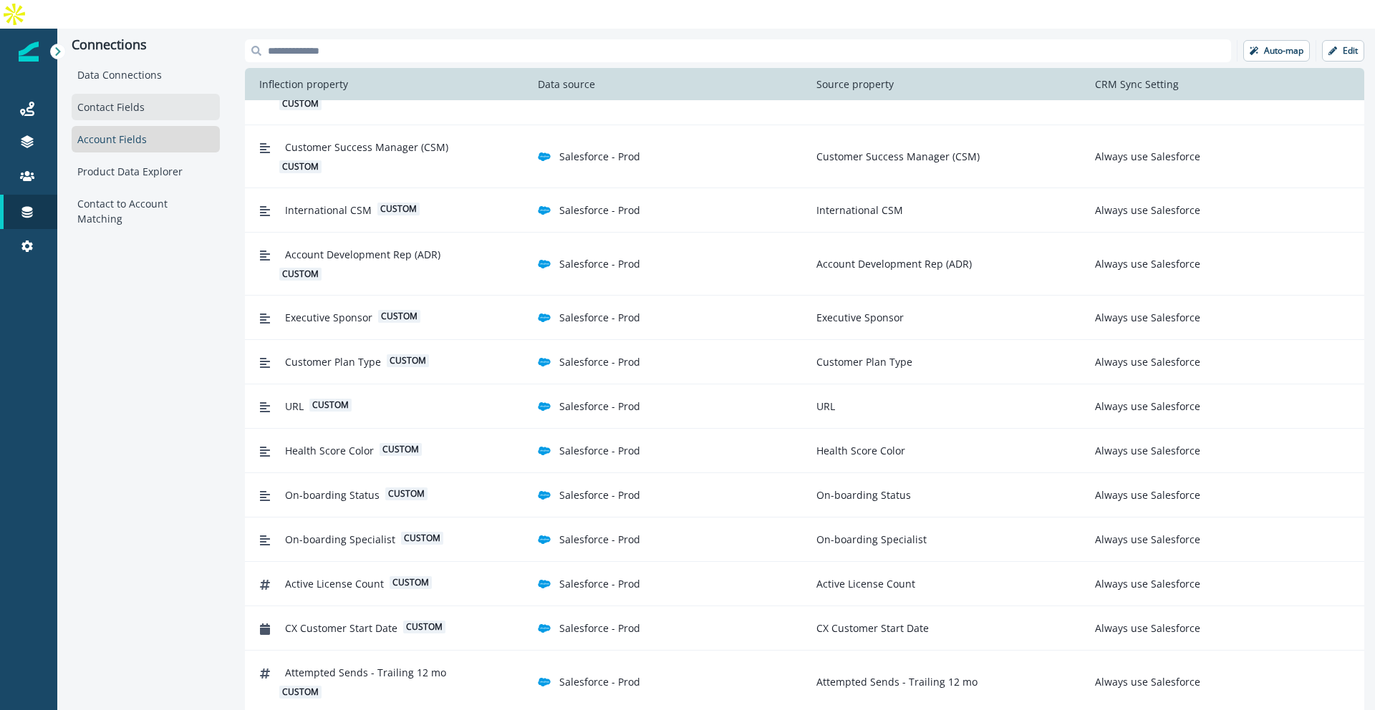
click at [114, 94] on div "Contact Fields" at bounding box center [146, 107] width 148 height 26
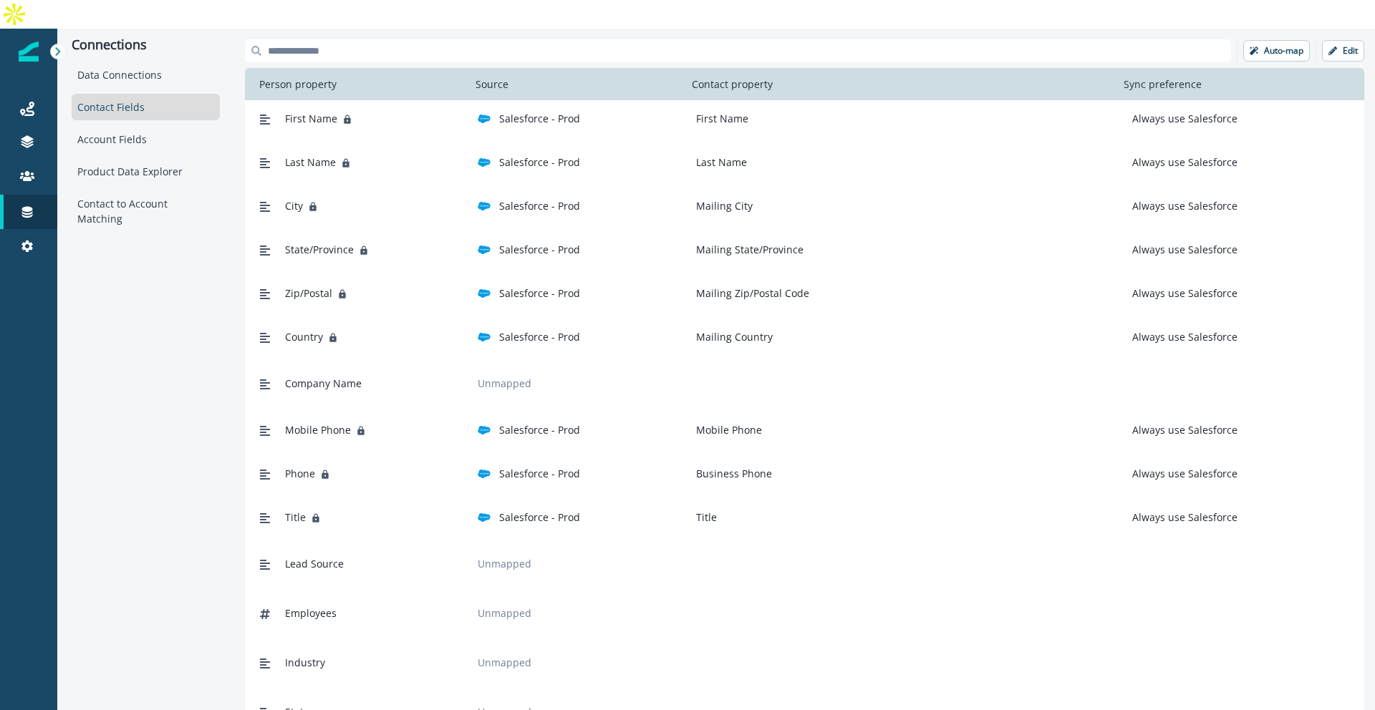
scroll to position [0, 0]
